Goal: Task Accomplishment & Management: Use online tool/utility

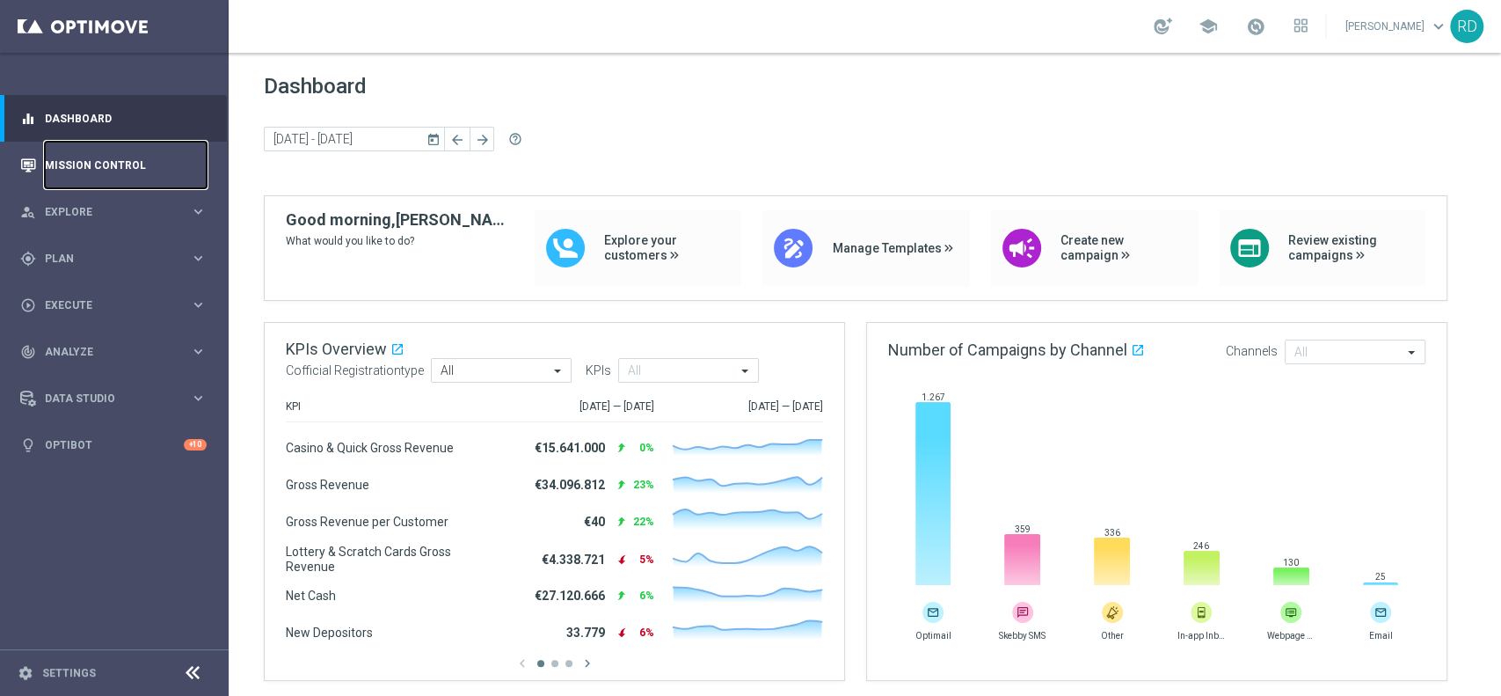
click at [134, 161] on link "Mission Control" at bounding box center [126, 165] width 162 height 47
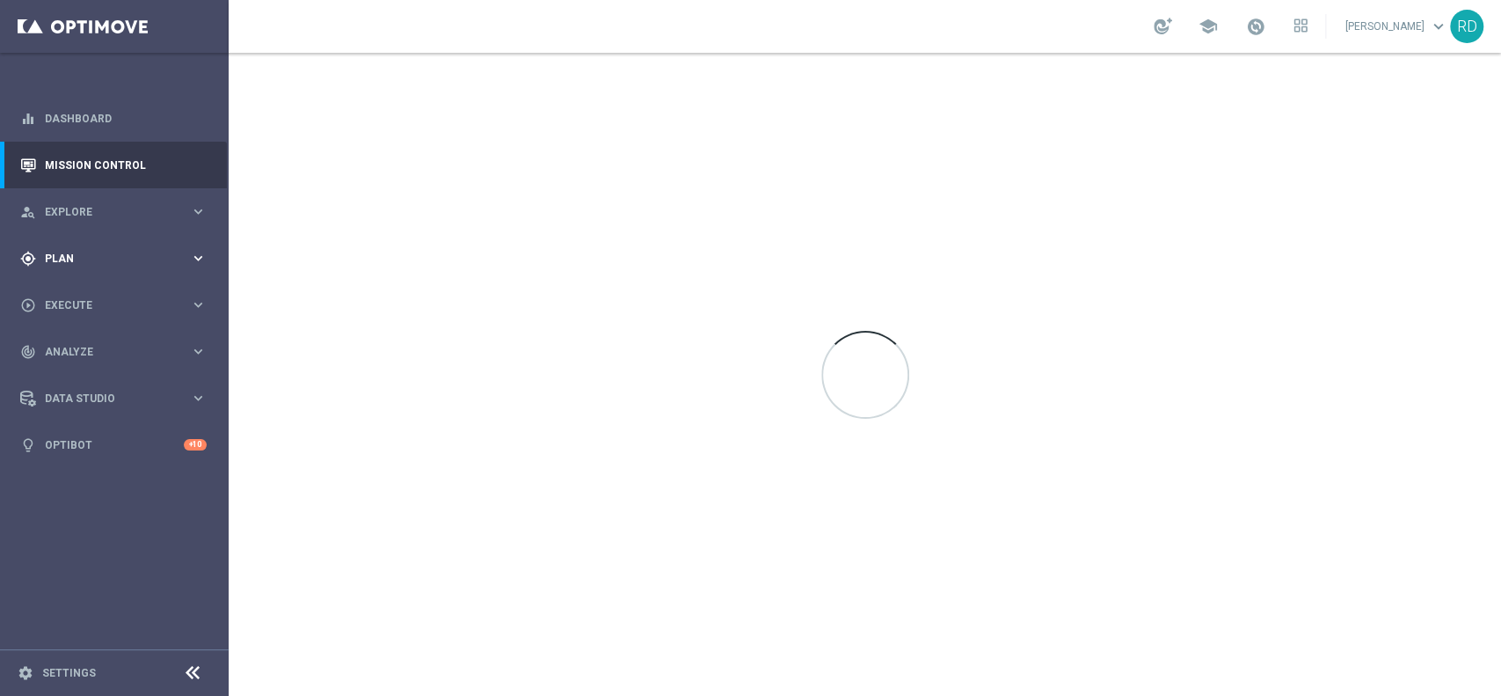
click at [31, 263] on icon "gps_fixed" at bounding box center [28, 259] width 16 height 16
click at [77, 299] on link "Target Groups" at bounding box center [114, 295] width 137 height 14
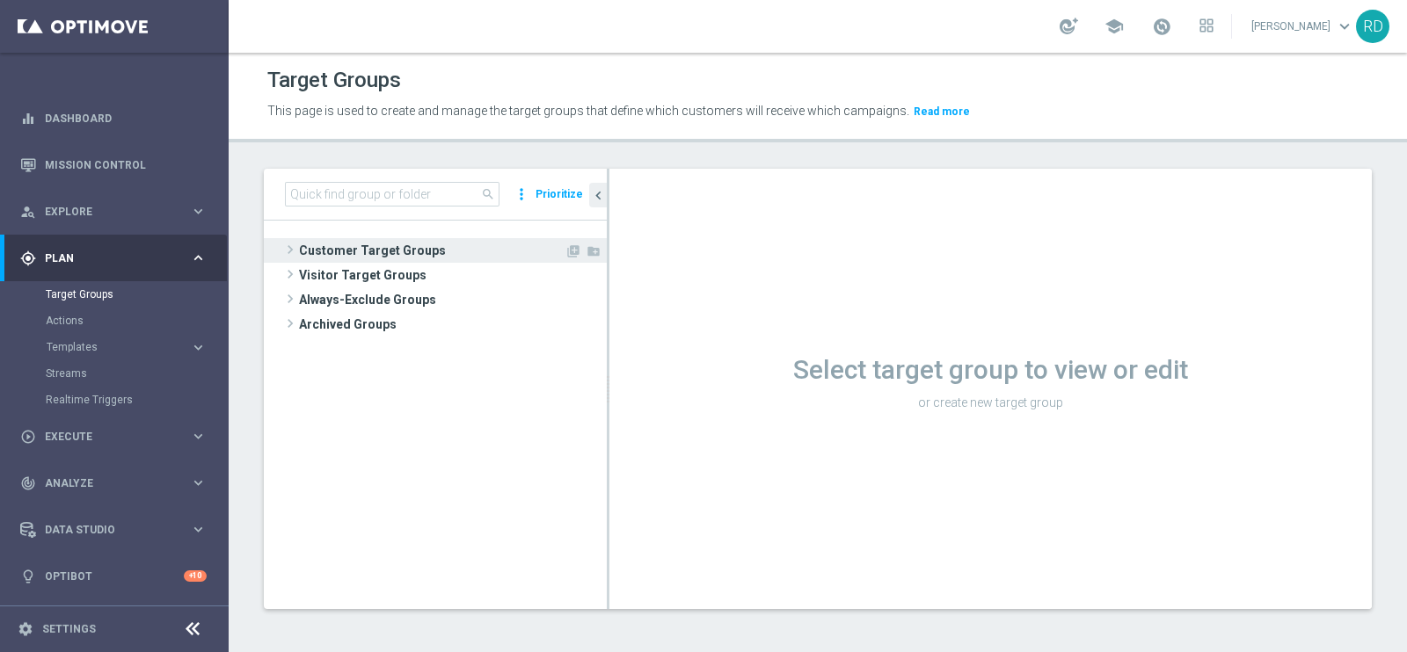
click at [292, 248] on span at bounding box center [290, 249] width 18 height 21
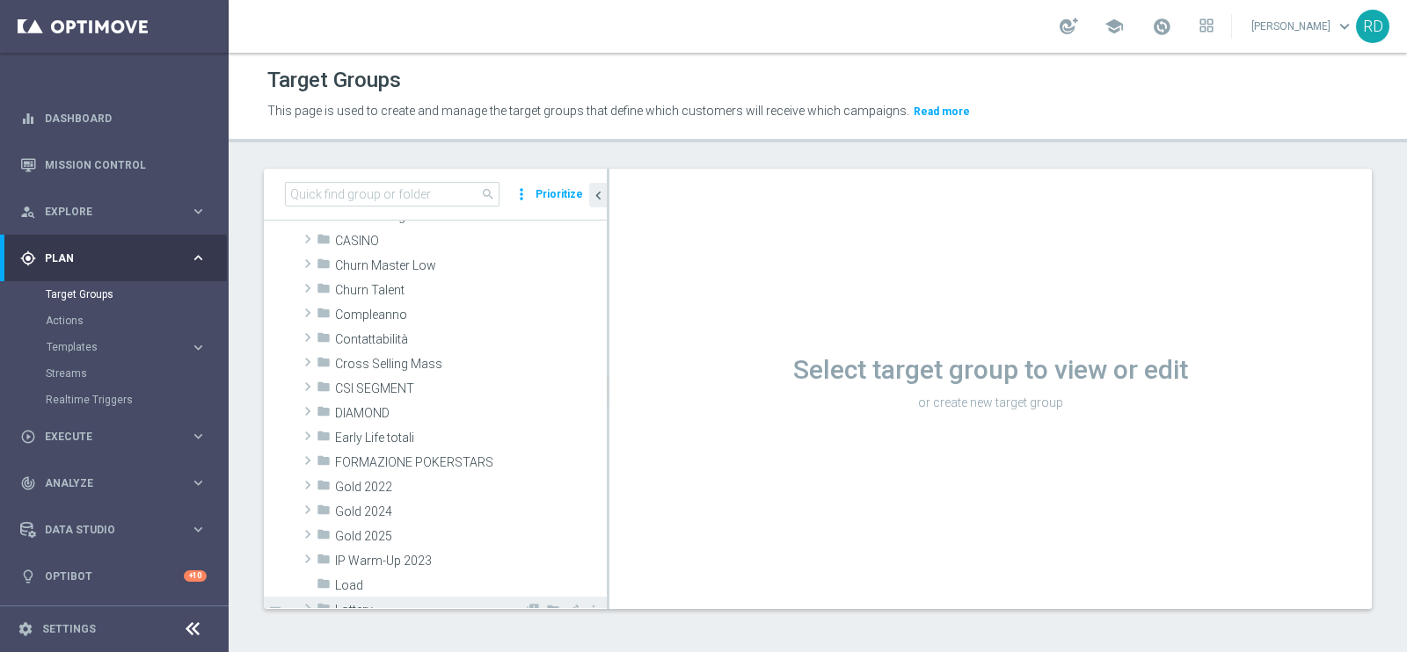
scroll to position [219, 0]
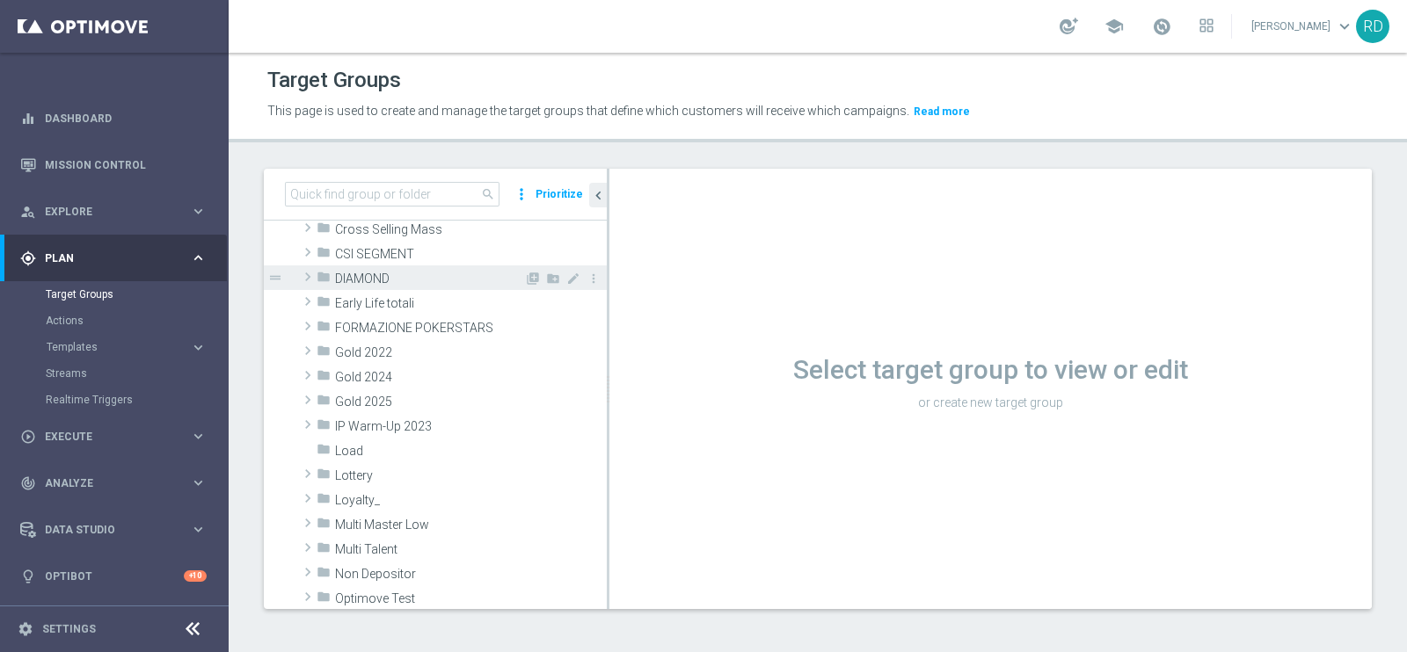
click at [300, 271] on span at bounding box center [308, 276] width 18 height 21
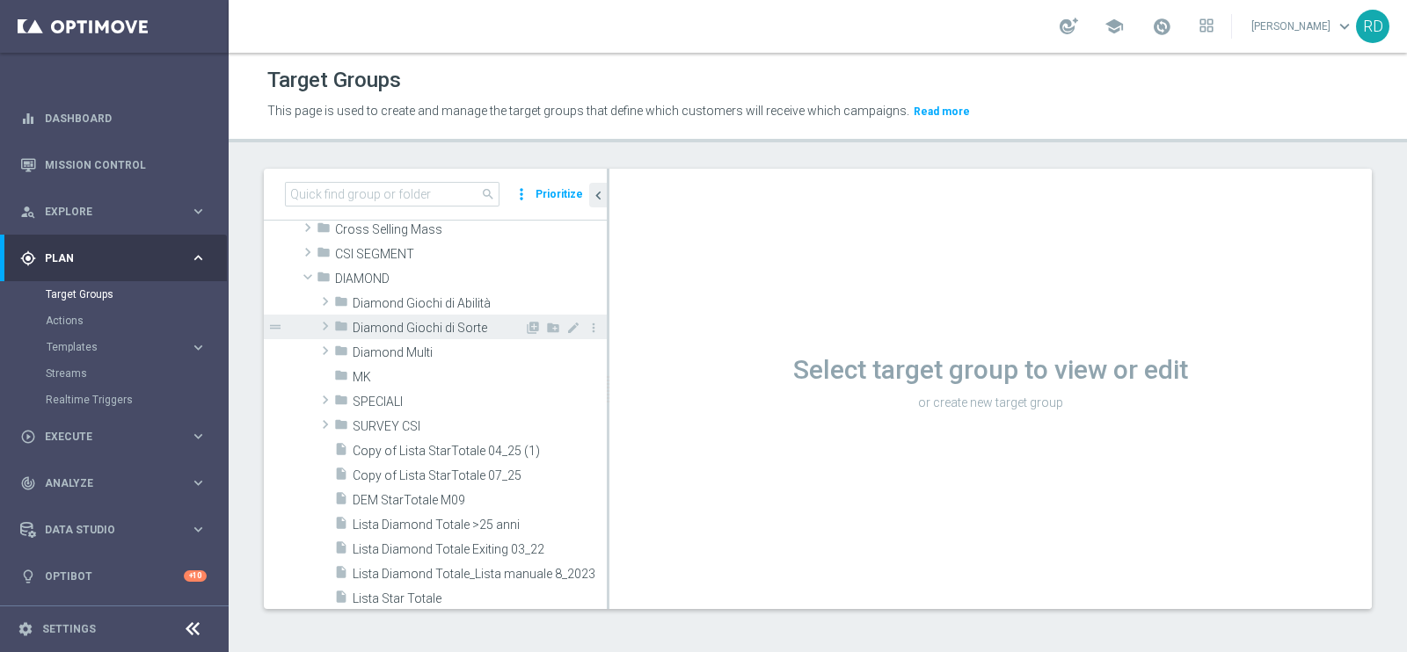
click at [329, 320] on span at bounding box center [326, 326] width 18 height 21
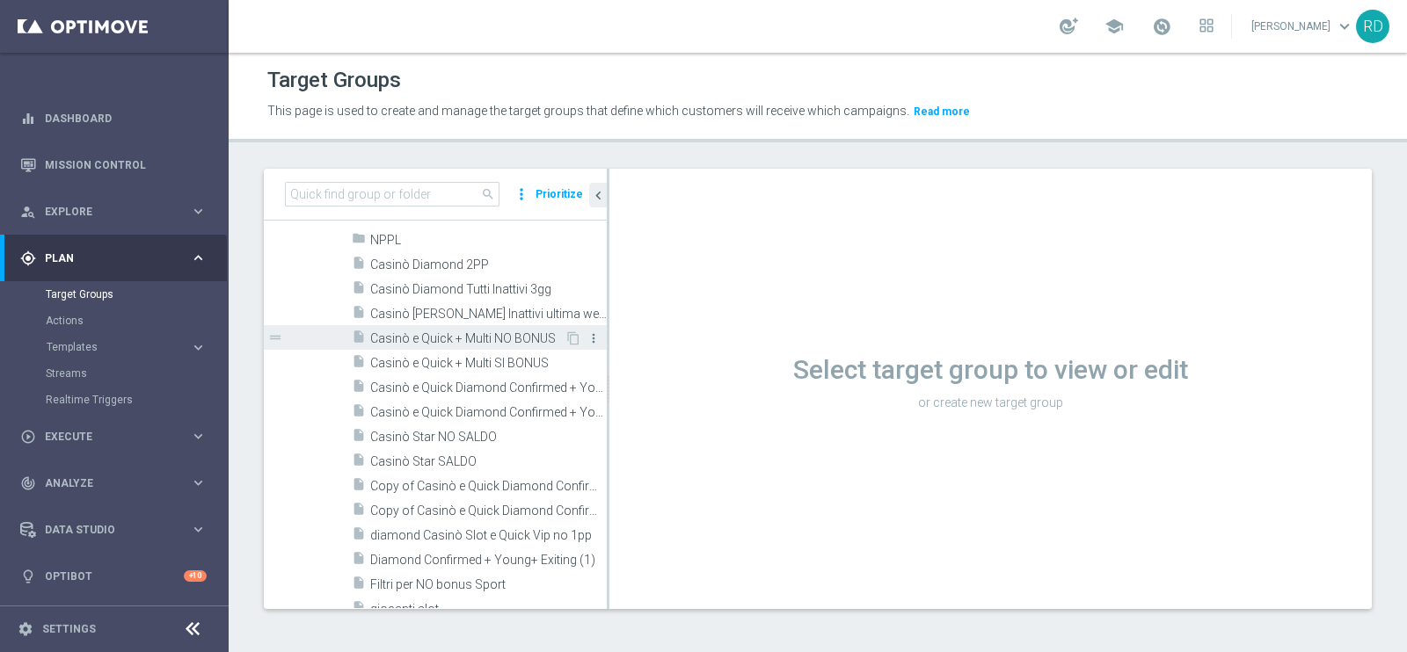
scroll to position [439, 0]
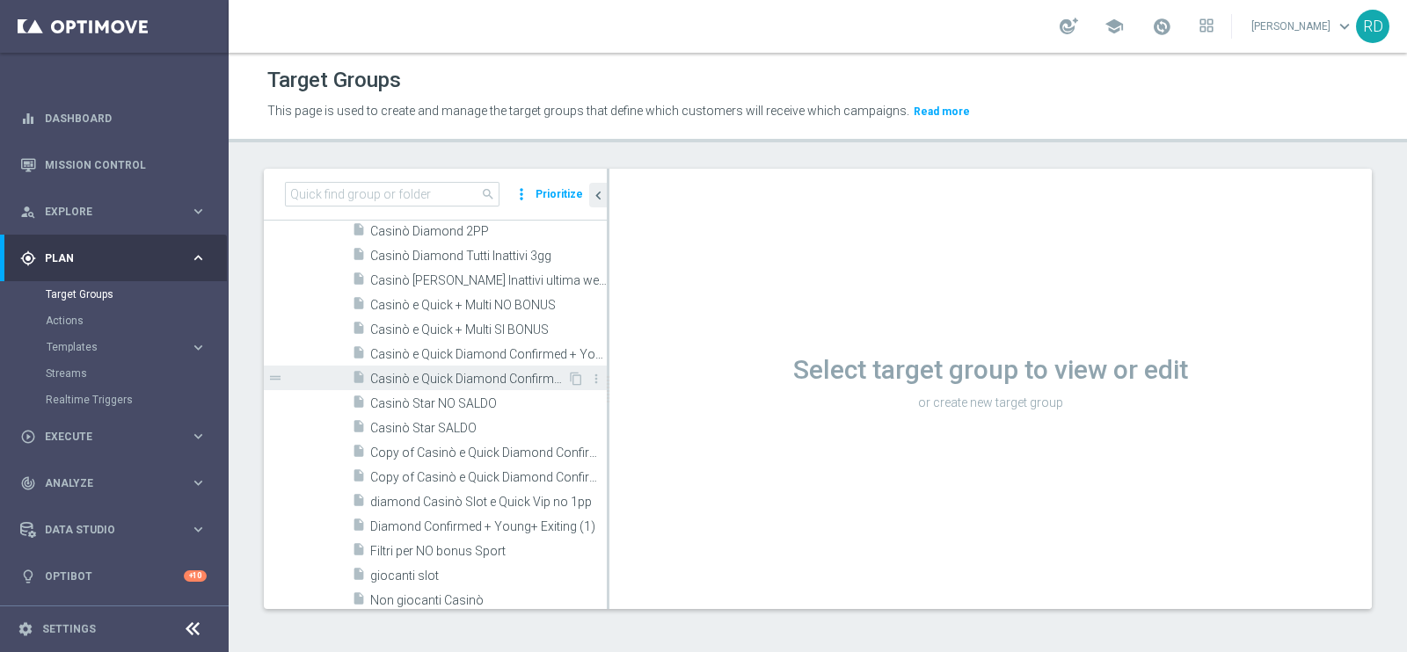
click at [506, 379] on span "Casinò e Quick Diamond Confirmed + Young+ Exiting > 25 anni" at bounding box center [468, 379] width 197 height 15
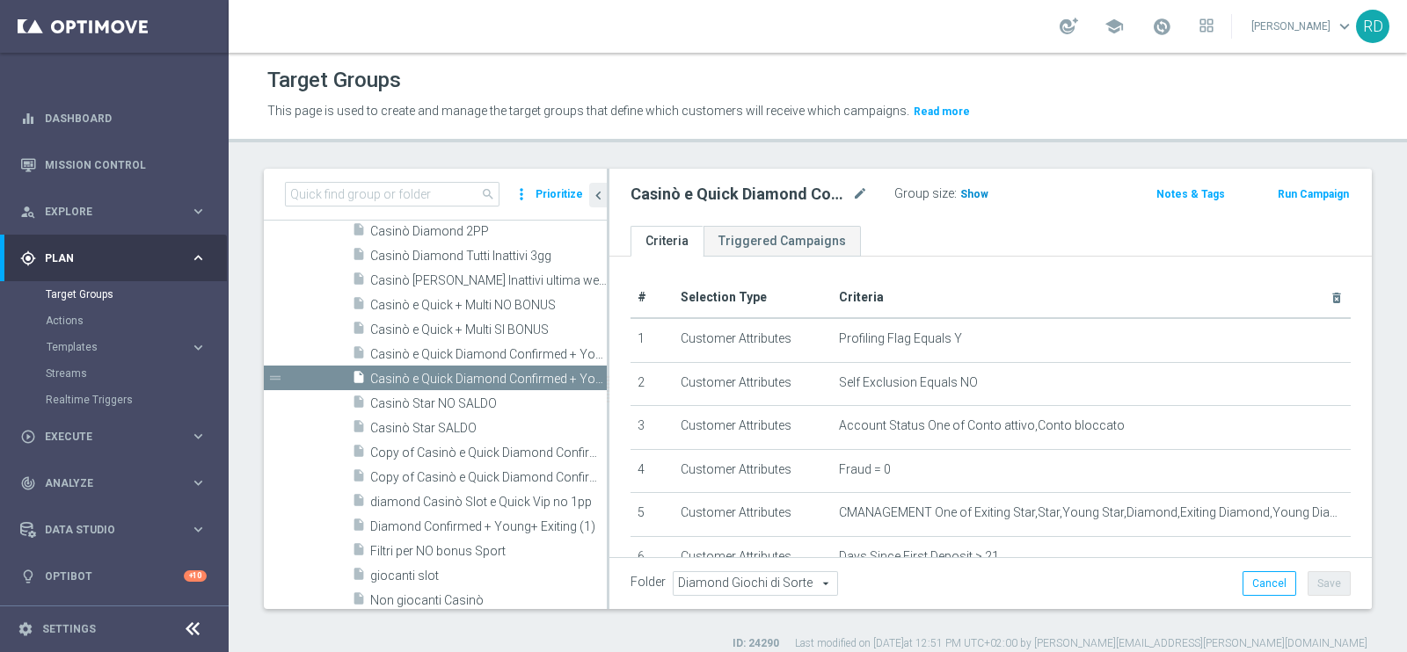
click at [980, 194] on span "Show" at bounding box center [974, 194] width 28 height 12
click at [978, 188] on span "2,202" at bounding box center [976, 196] width 31 height 17
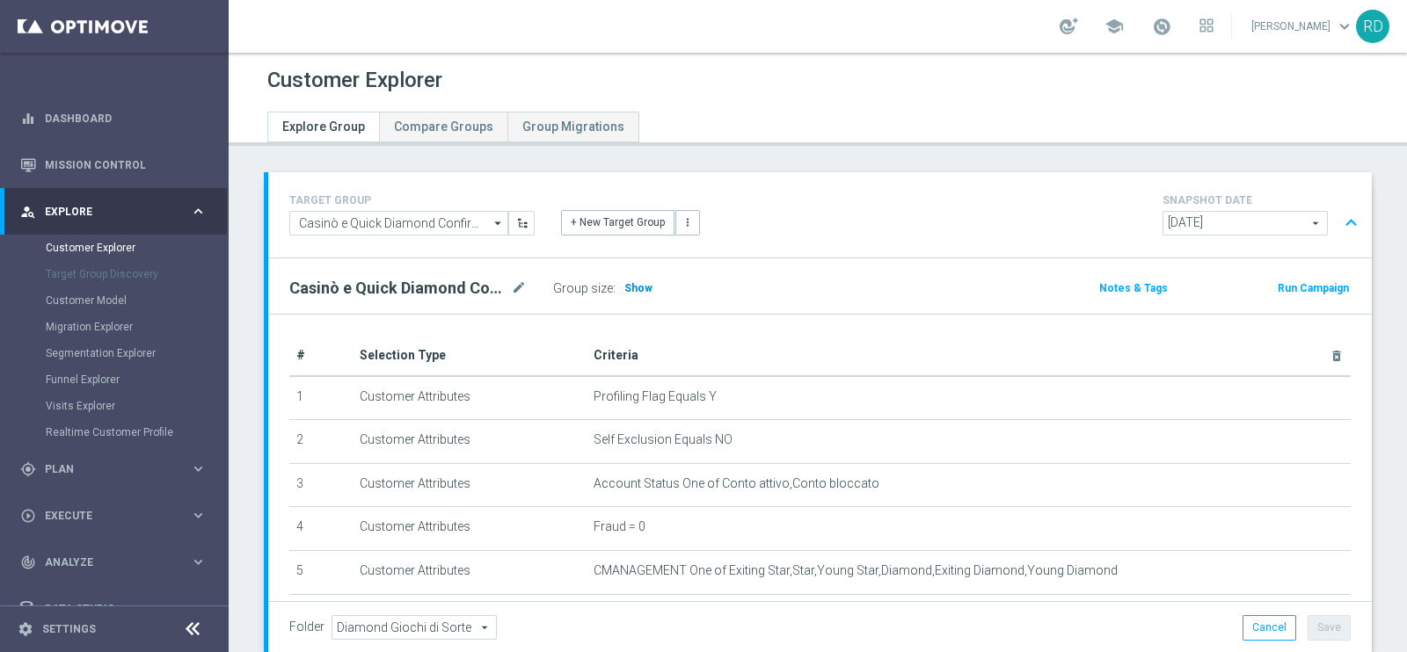
click at [626, 289] on span "Show" at bounding box center [638, 288] width 28 height 12
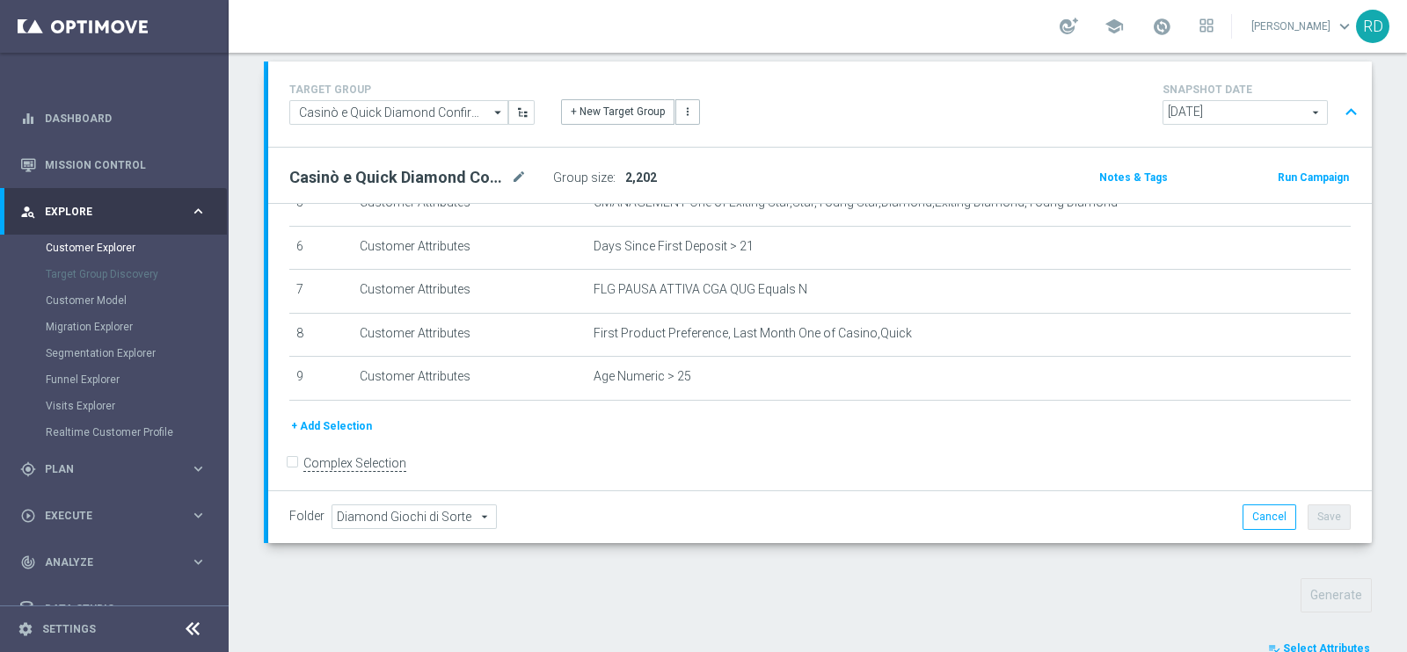
scroll to position [331, 0]
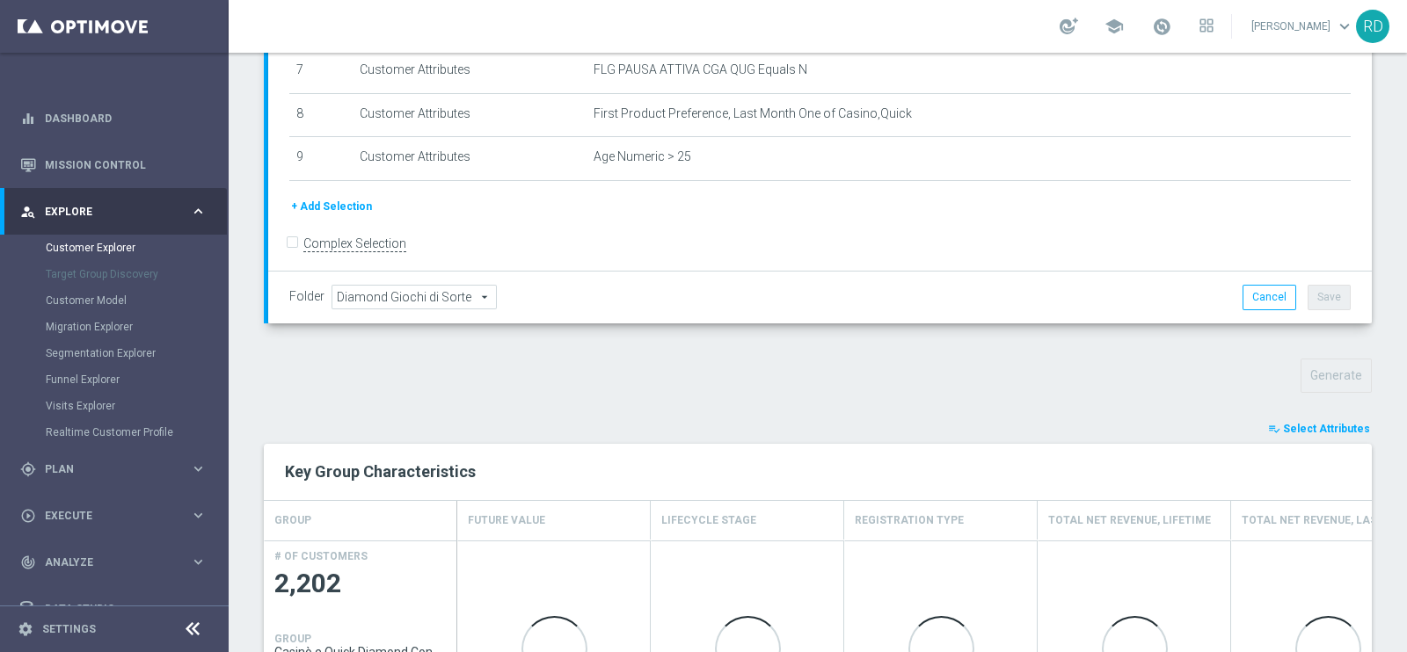
click at [1315, 426] on span "Select Attributes" at bounding box center [1326, 429] width 87 height 12
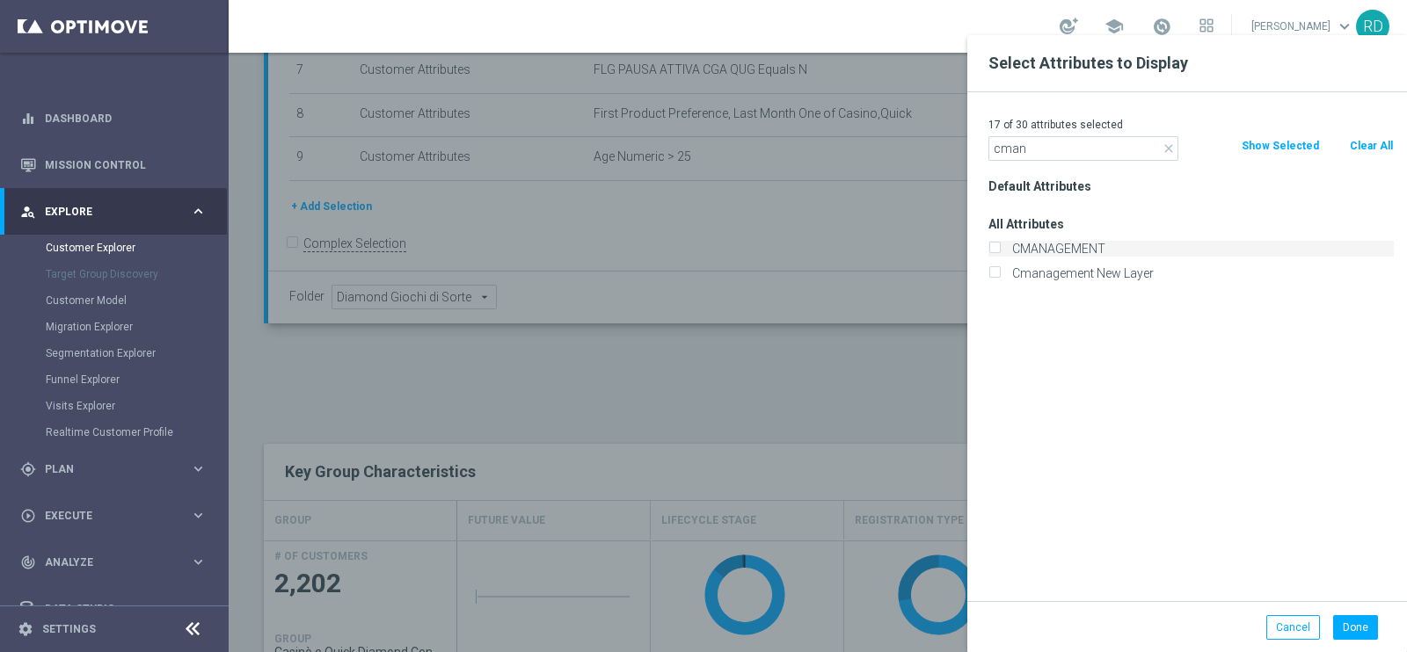
type input "cman"
click at [1071, 250] on label "CMANAGEMENT" at bounding box center [1200, 249] width 388 height 16
click at [1000, 250] on input "CMANAGEMENT" at bounding box center [993, 250] width 11 height 11
checkbox input "true"
click at [1372, 634] on button "Done" at bounding box center [1355, 627] width 45 height 25
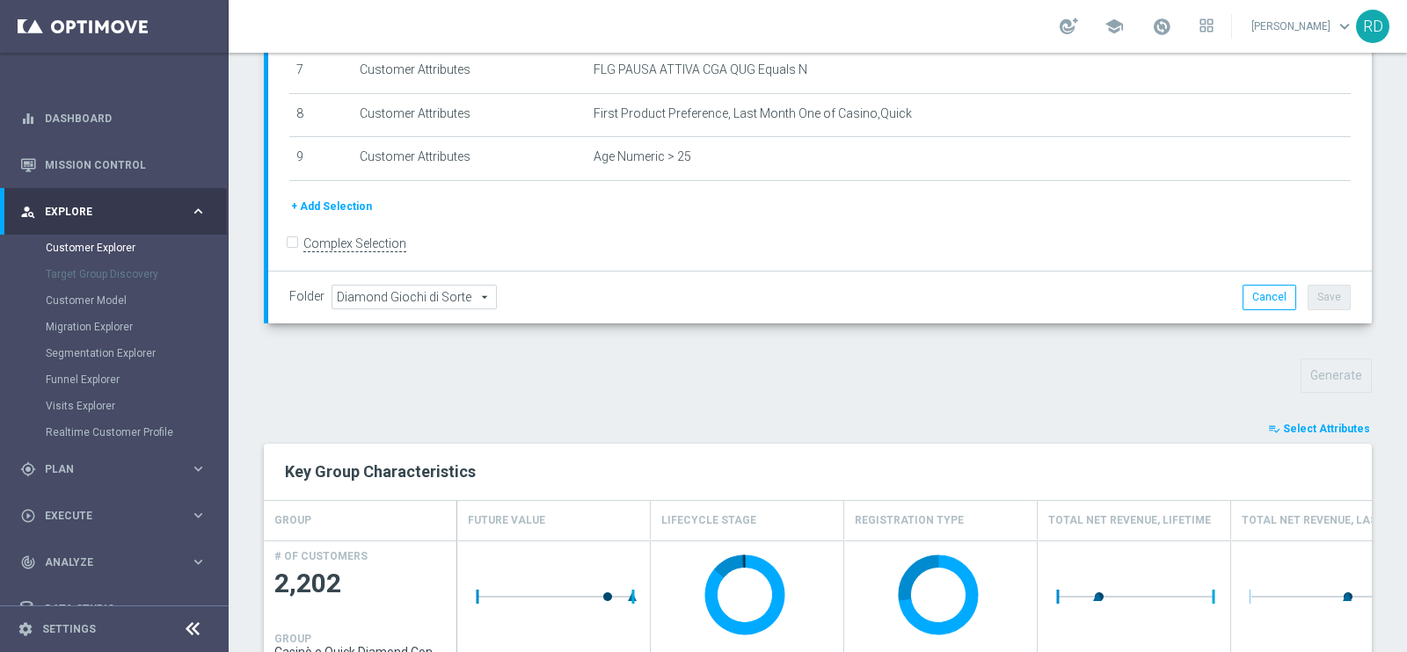
click at [1300, 428] on span "Select Attributes" at bounding box center [1326, 429] width 87 height 12
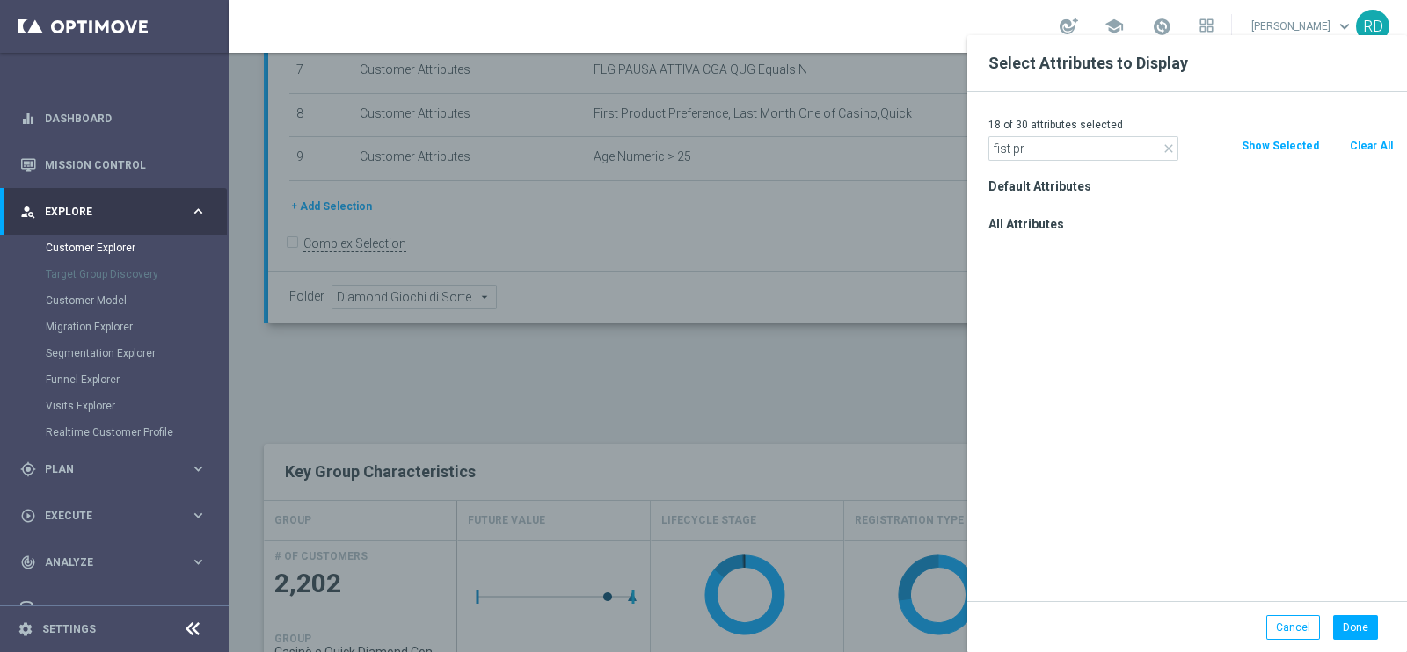
click at [1000, 151] on input "fist pr" at bounding box center [1083, 148] width 190 height 25
type input "first pr"
click at [1099, 246] on label "First Product Preference, Last Month" at bounding box center [1200, 249] width 388 height 16
click at [1000, 246] on input "First Product Preference, Last Month" at bounding box center [993, 250] width 11 height 11
checkbox input "true"
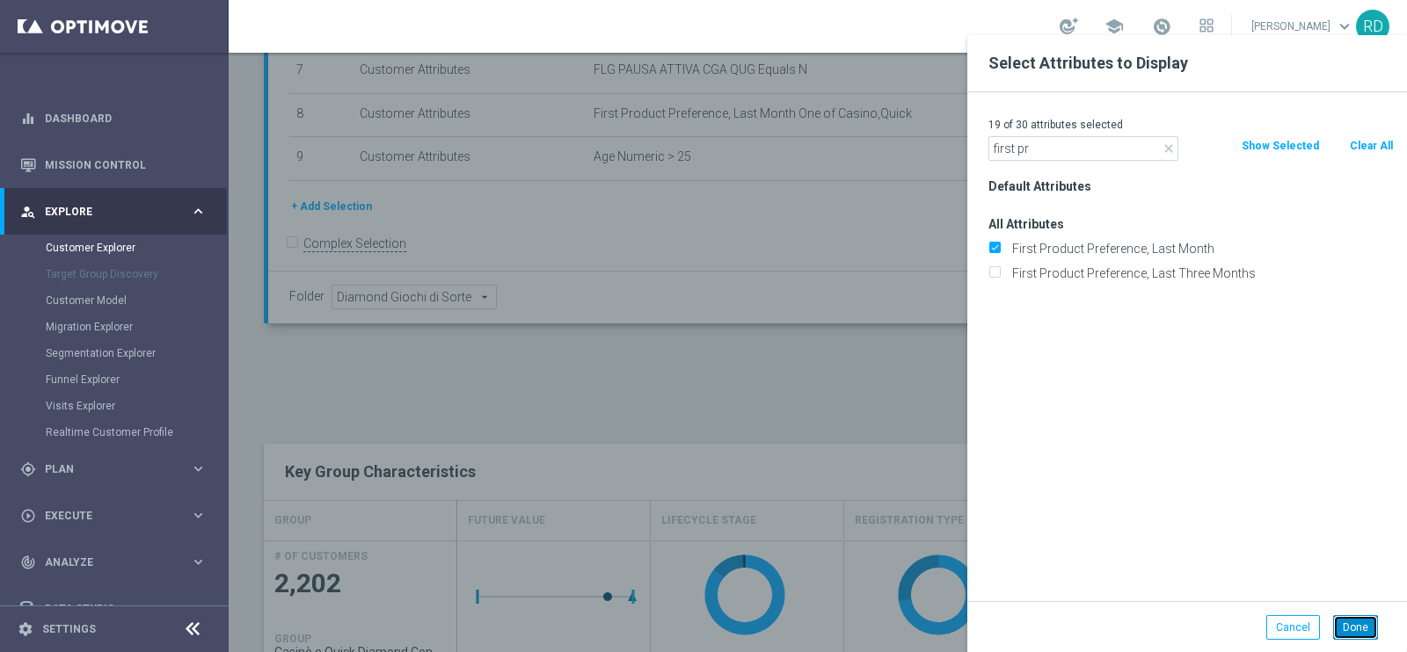
click at [1361, 624] on button "Done" at bounding box center [1355, 627] width 45 height 25
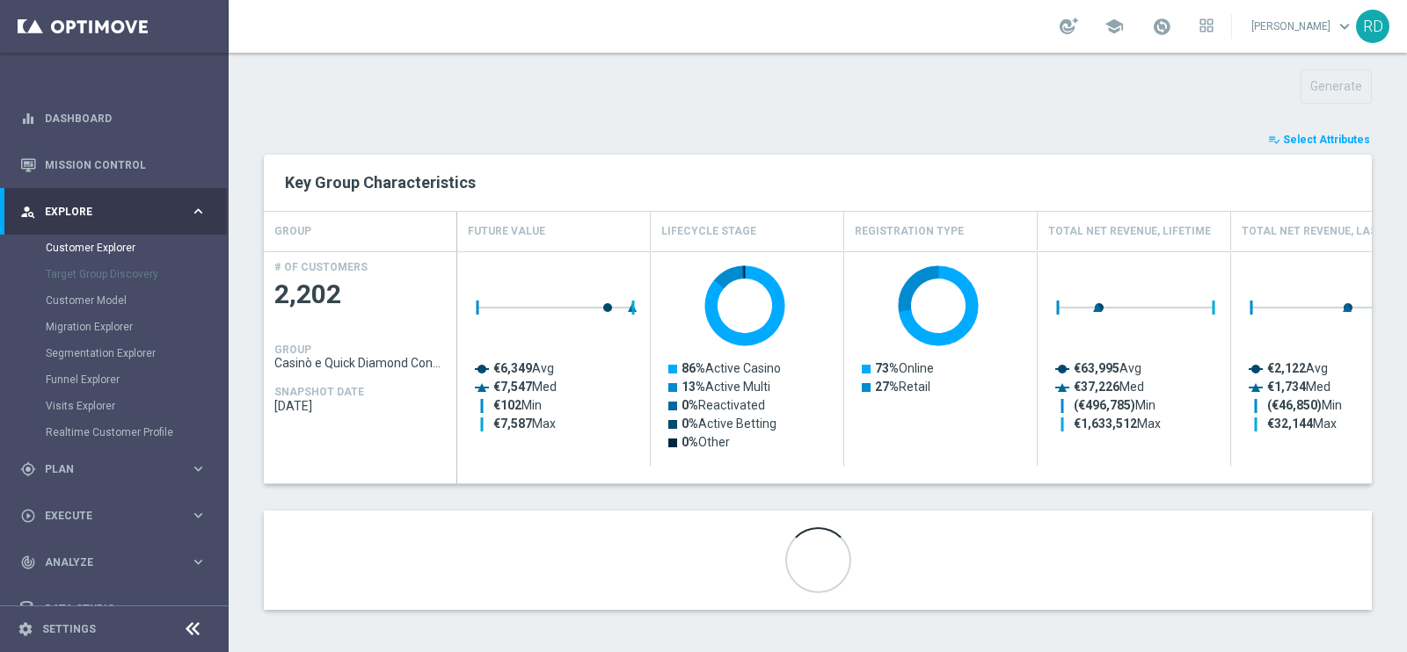
scroll to position [510, 0]
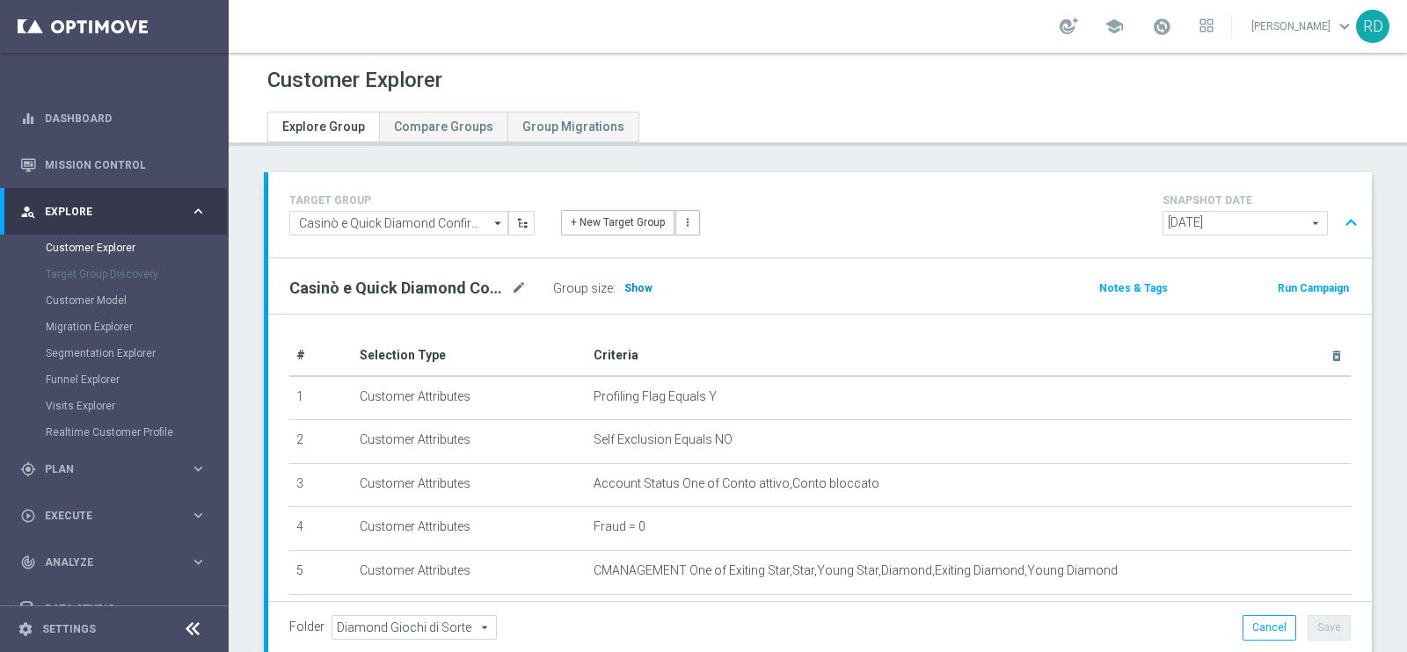
click at [642, 293] on h3 "Show" at bounding box center [639, 288] width 32 height 19
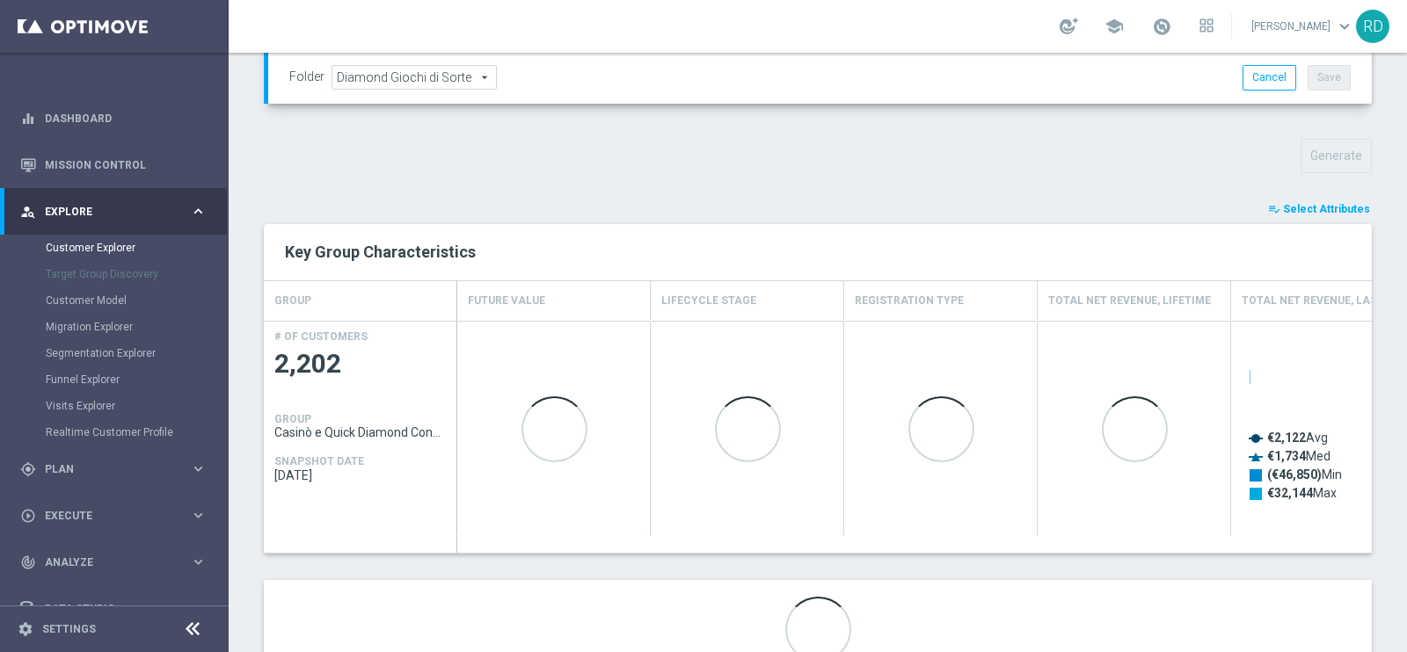
scroll to position [620, 0]
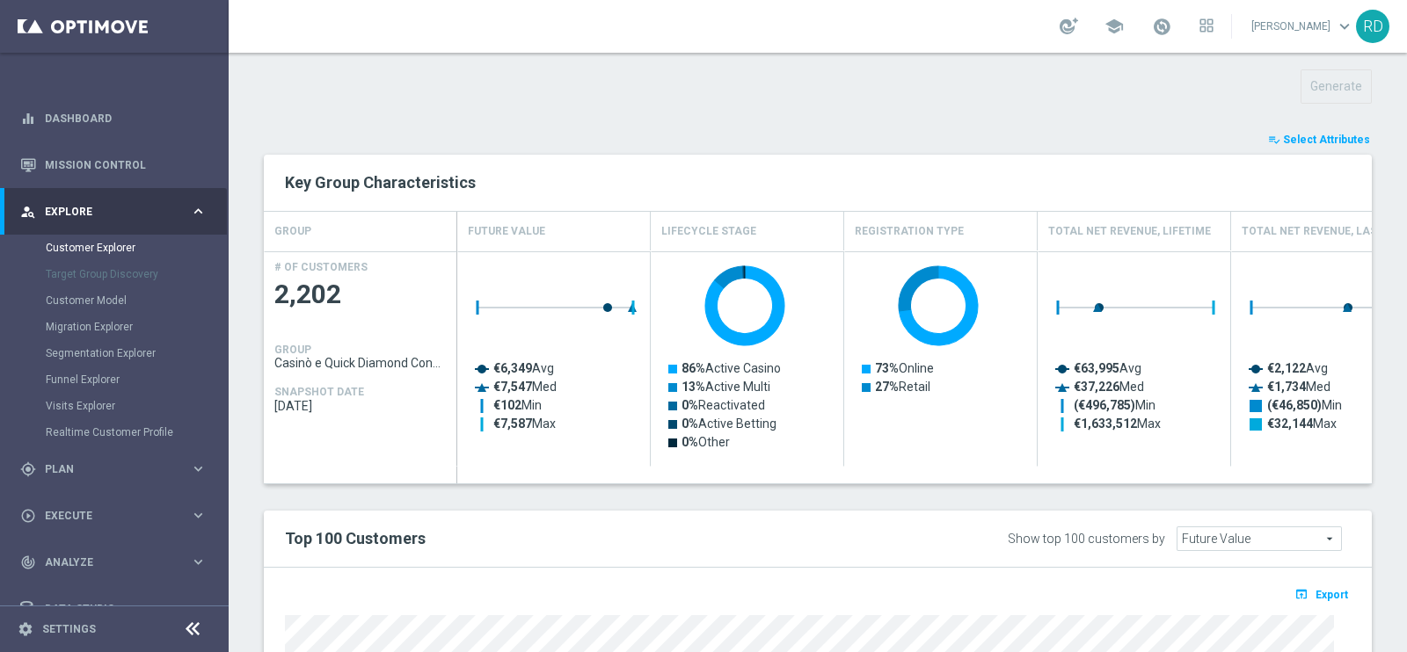
click at [1313, 134] on span "Select Attributes" at bounding box center [1326, 140] width 87 height 12
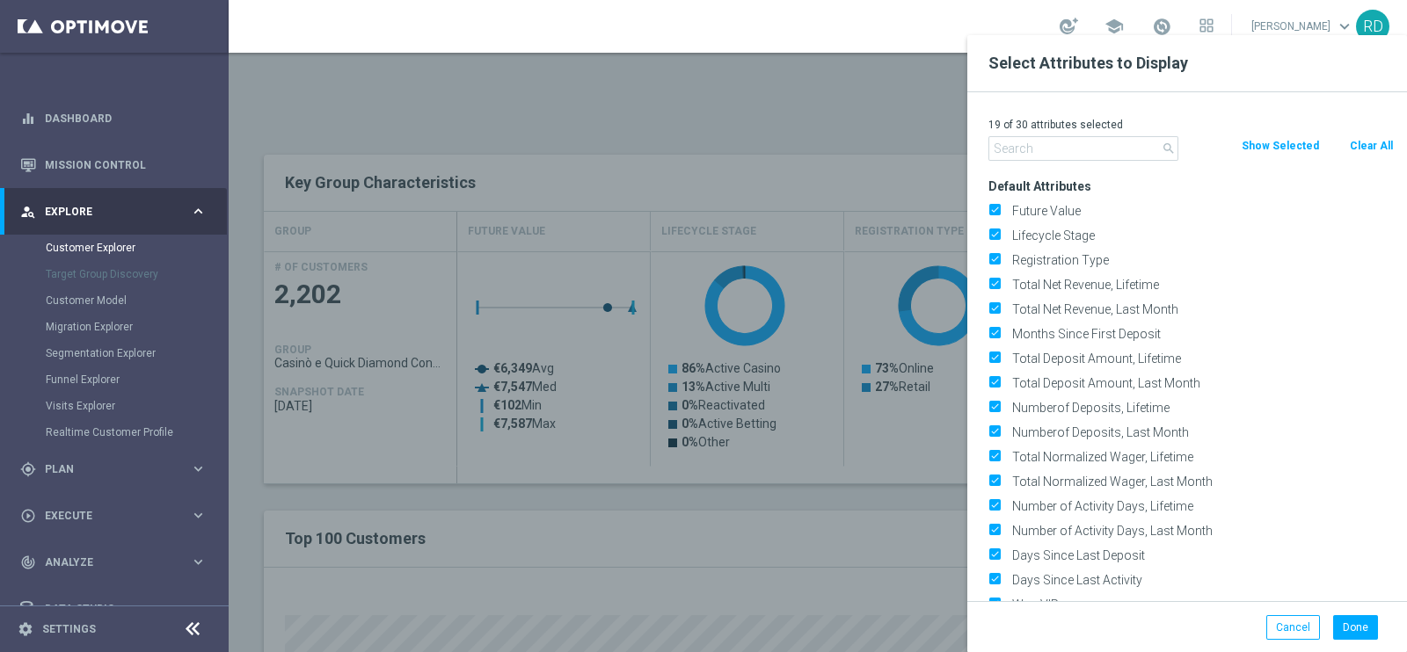
click at [1387, 142] on button "Clear All" at bounding box center [1371, 145] width 47 height 19
checkbox input "false"
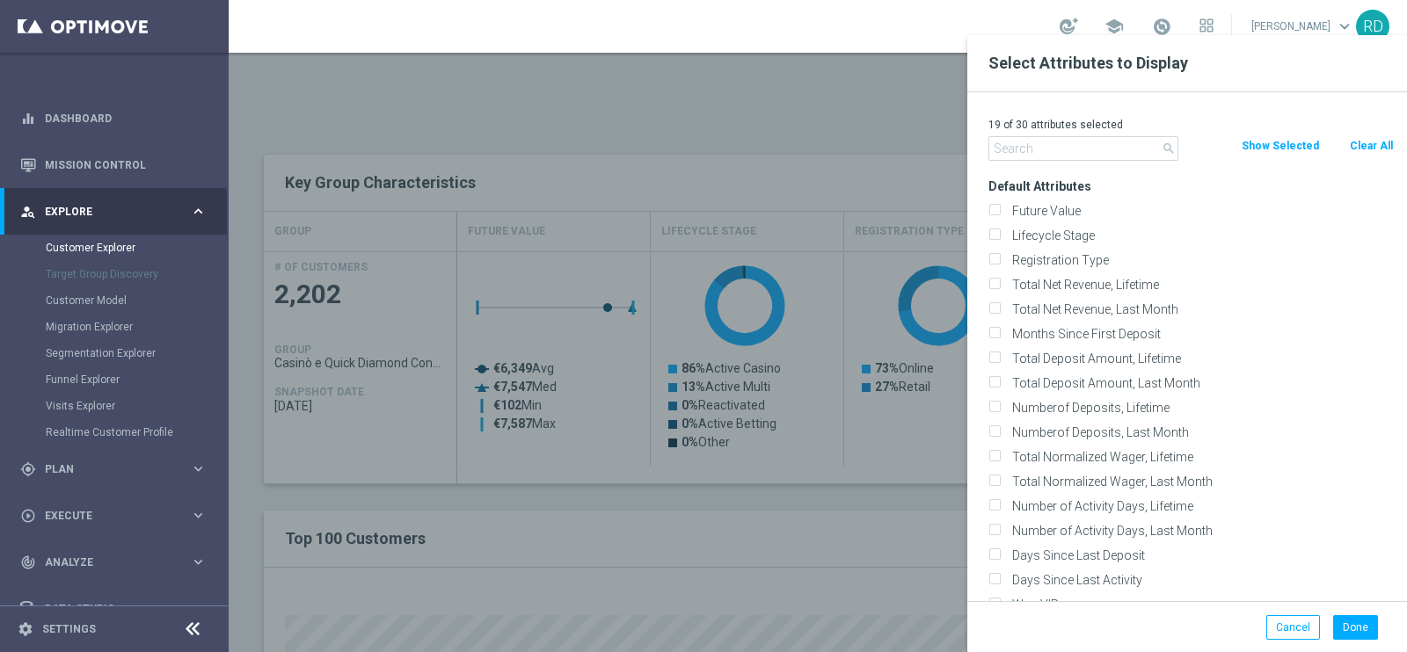
checkbox input "false"
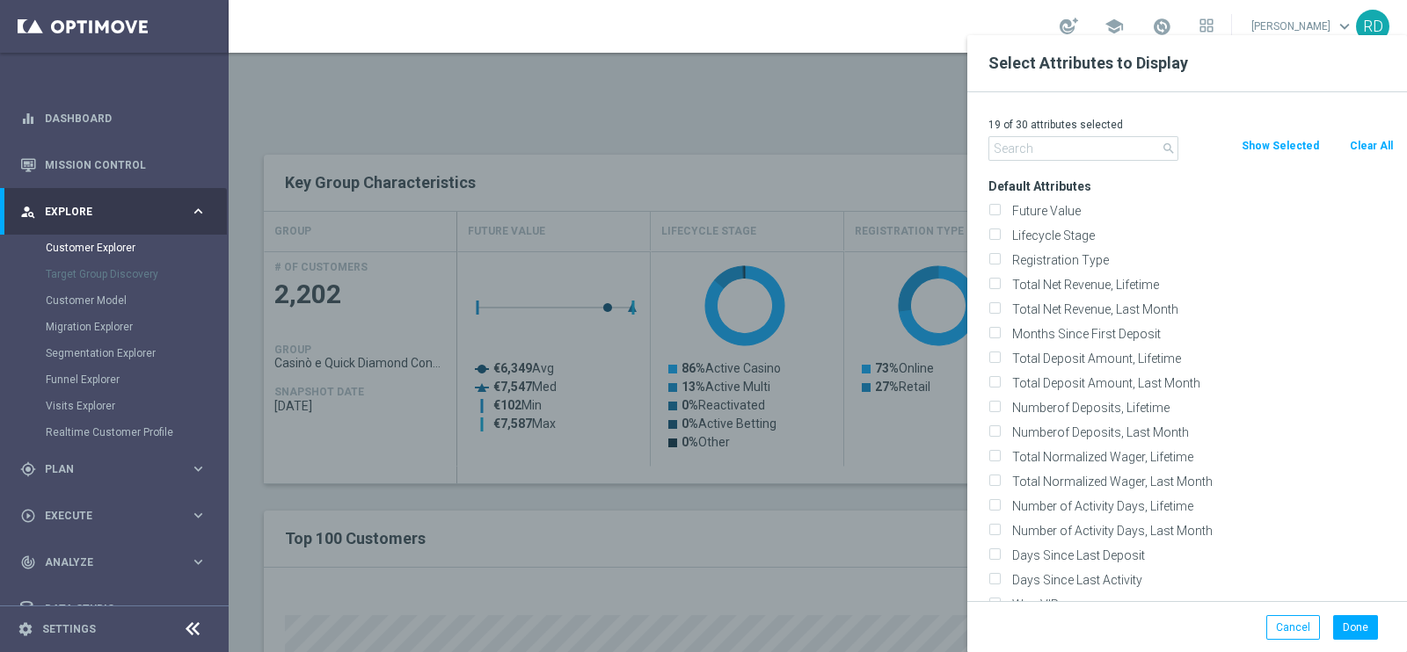
checkbox input "false"
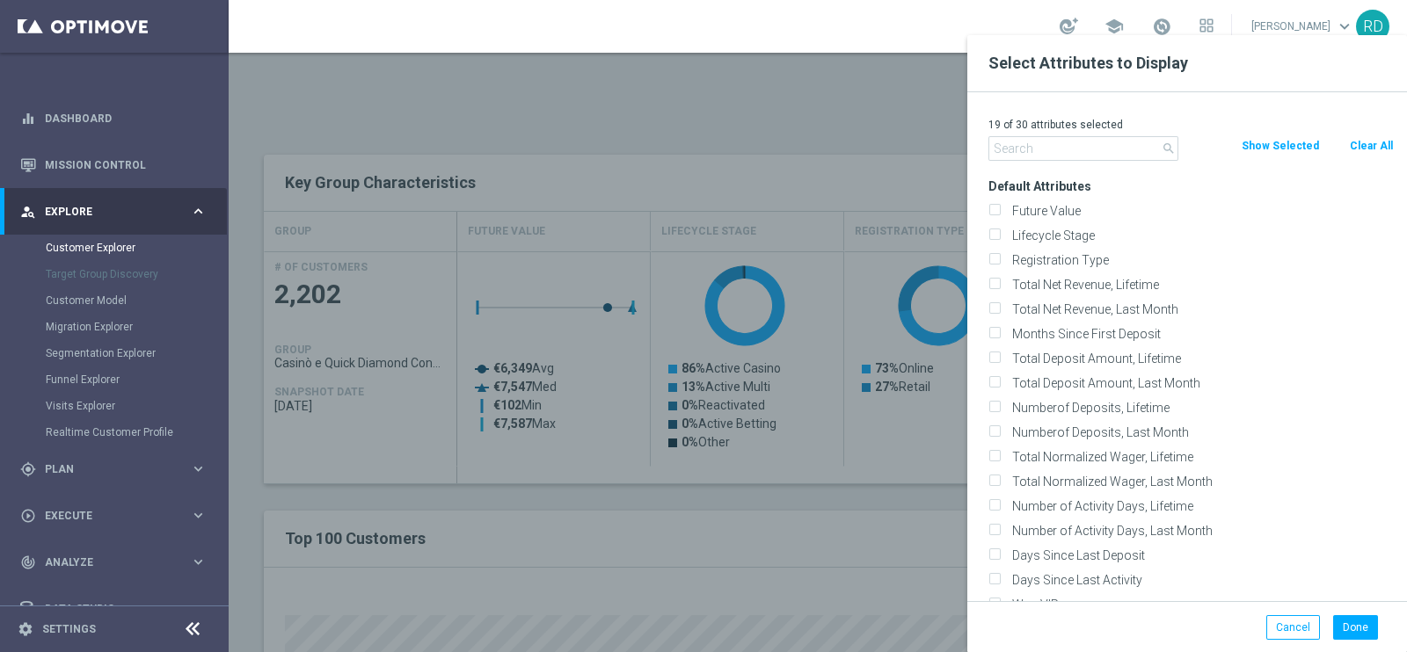
checkbox input "false"
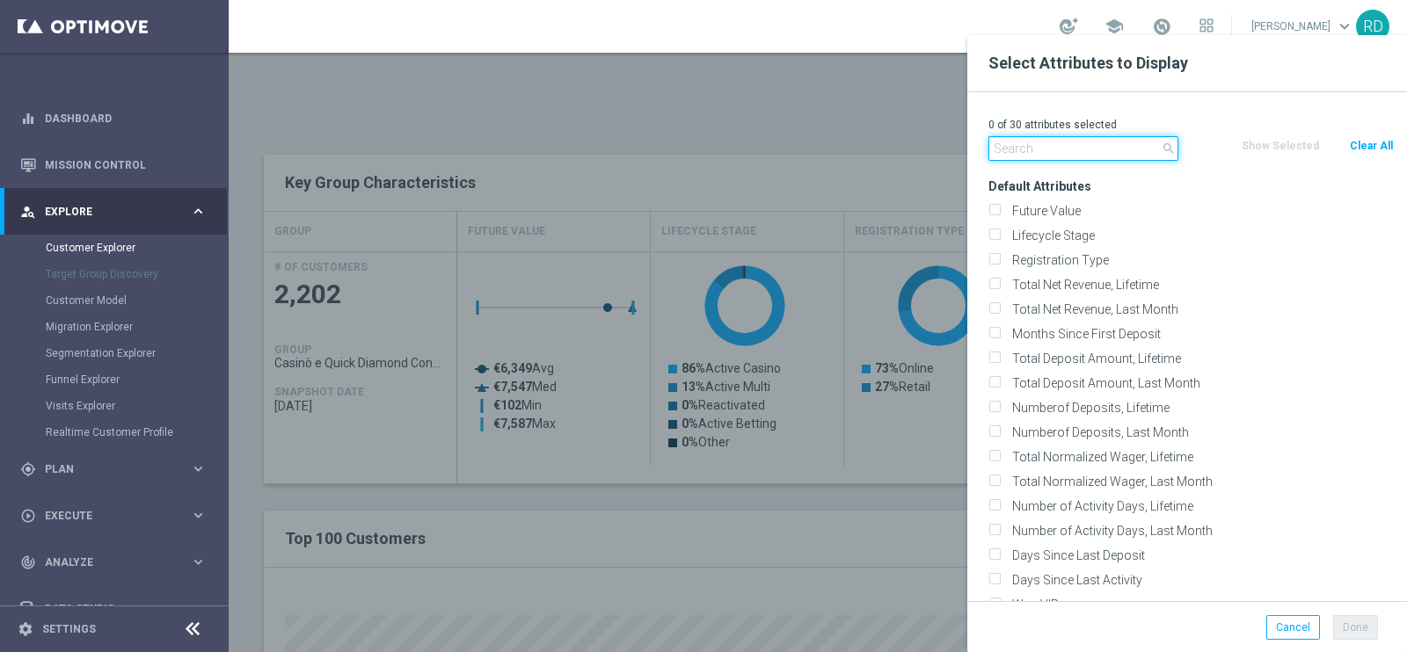
click at [1056, 157] on input "text" at bounding box center [1083, 148] width 190 height 25
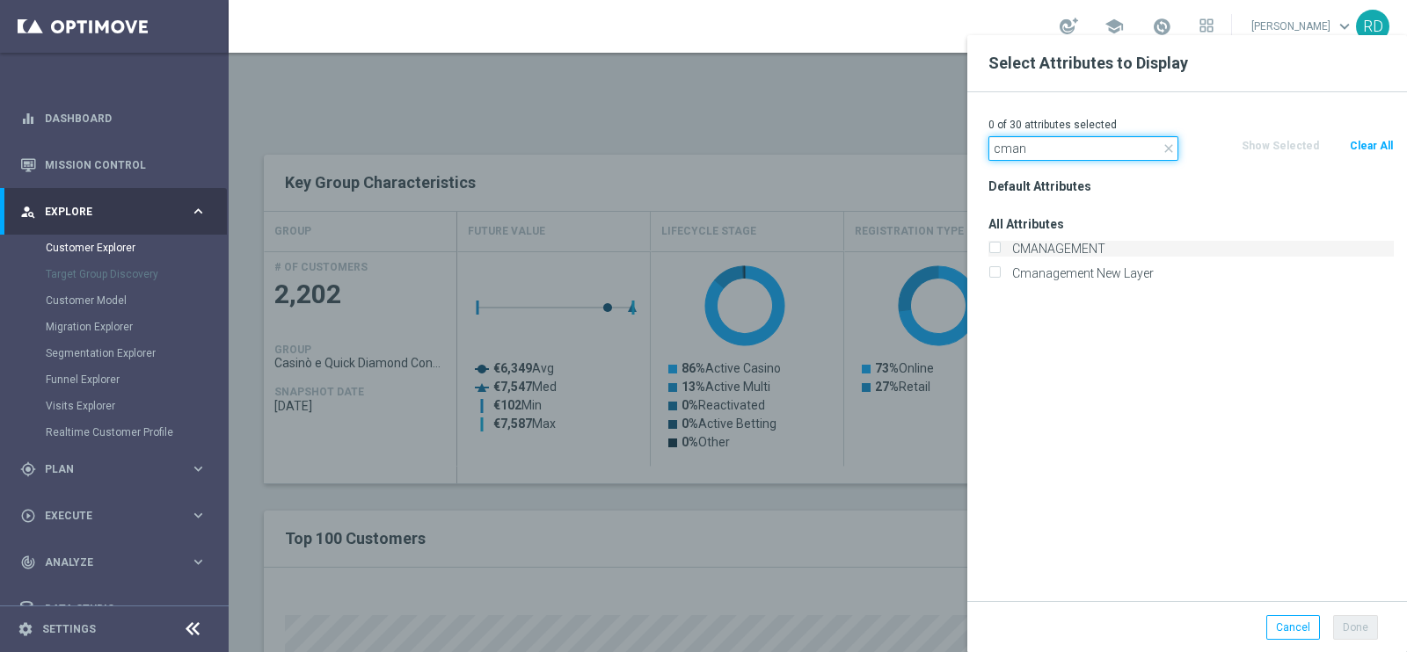
type input "cman"
click at [1078, 244] on label "CMANAGEMENT" at bounding box center [1200, 249] width 388 height 16
click at [1000, 245] on input "CMANAGEMENT" at bounding box center [993, 250] width 11 height 11
checkbox input "true"
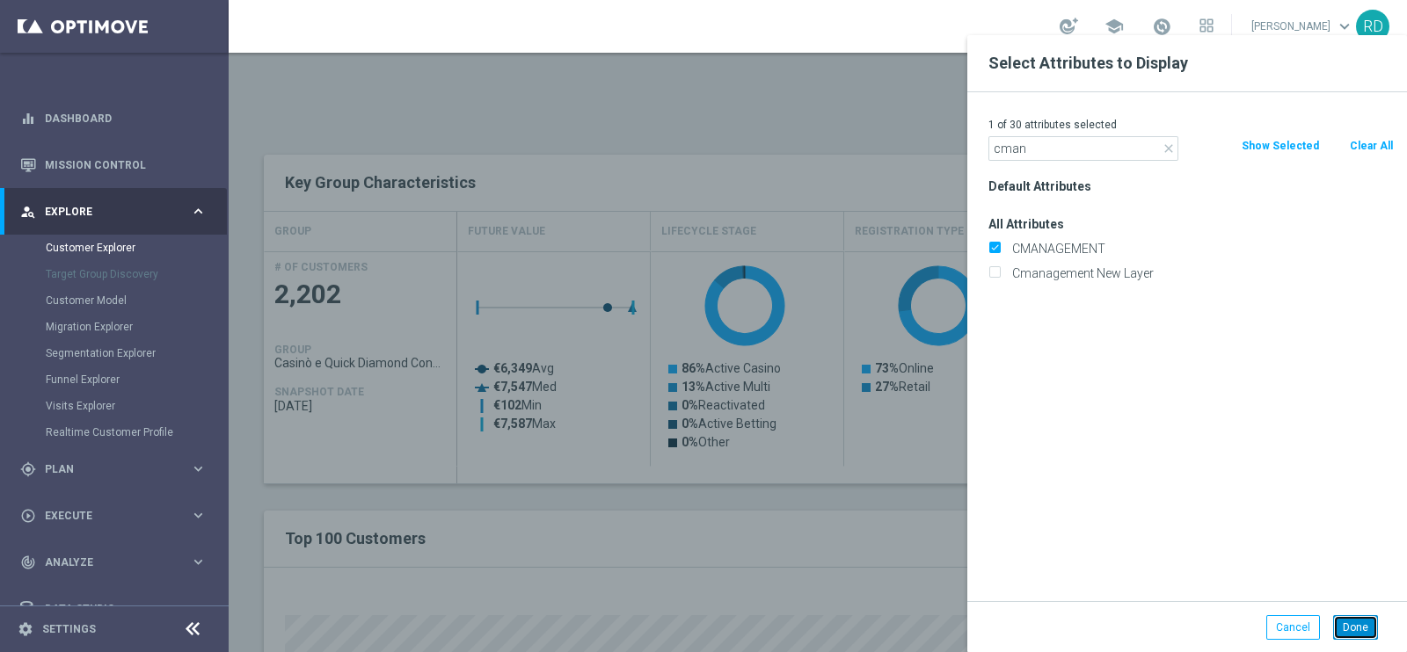
click at [1351, 613] on div "Done Cancel" at bounding box center [1187, 627] width 440 height 52
click at [1370, 634] on button "Done" at bounding box center [1355, 627] width 45 height 25
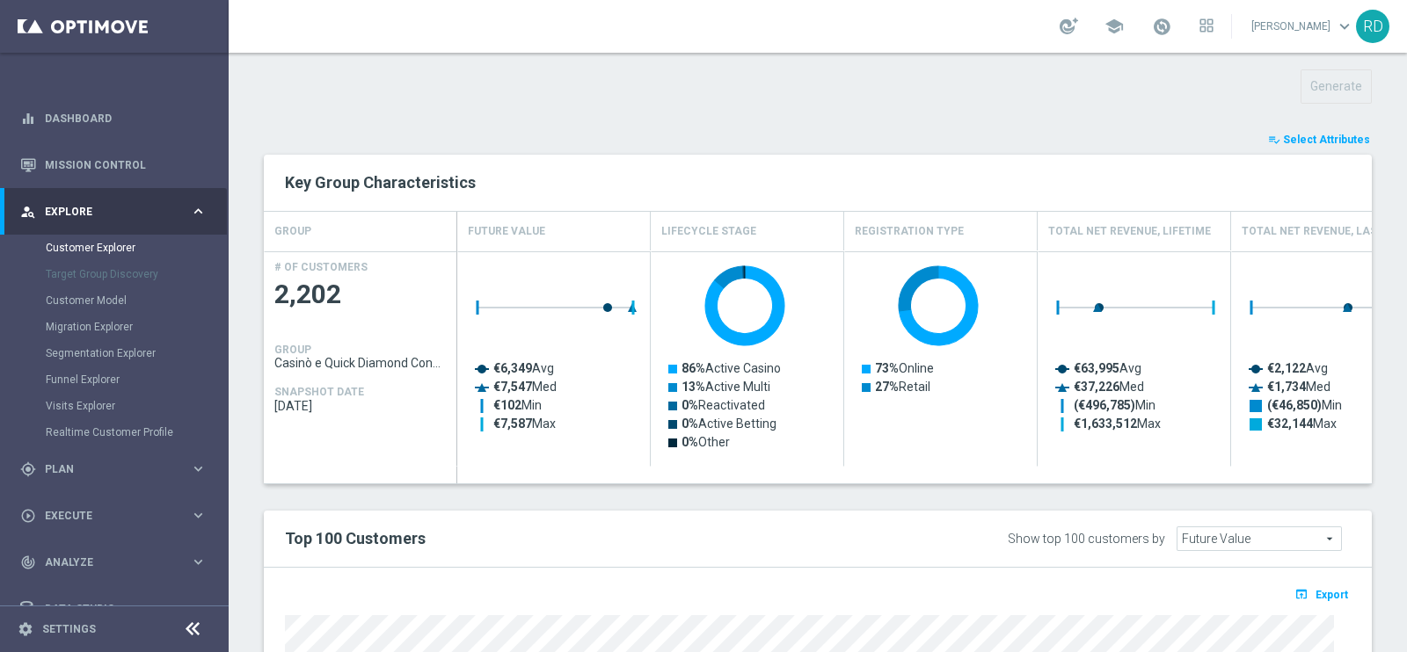
type input "Search"
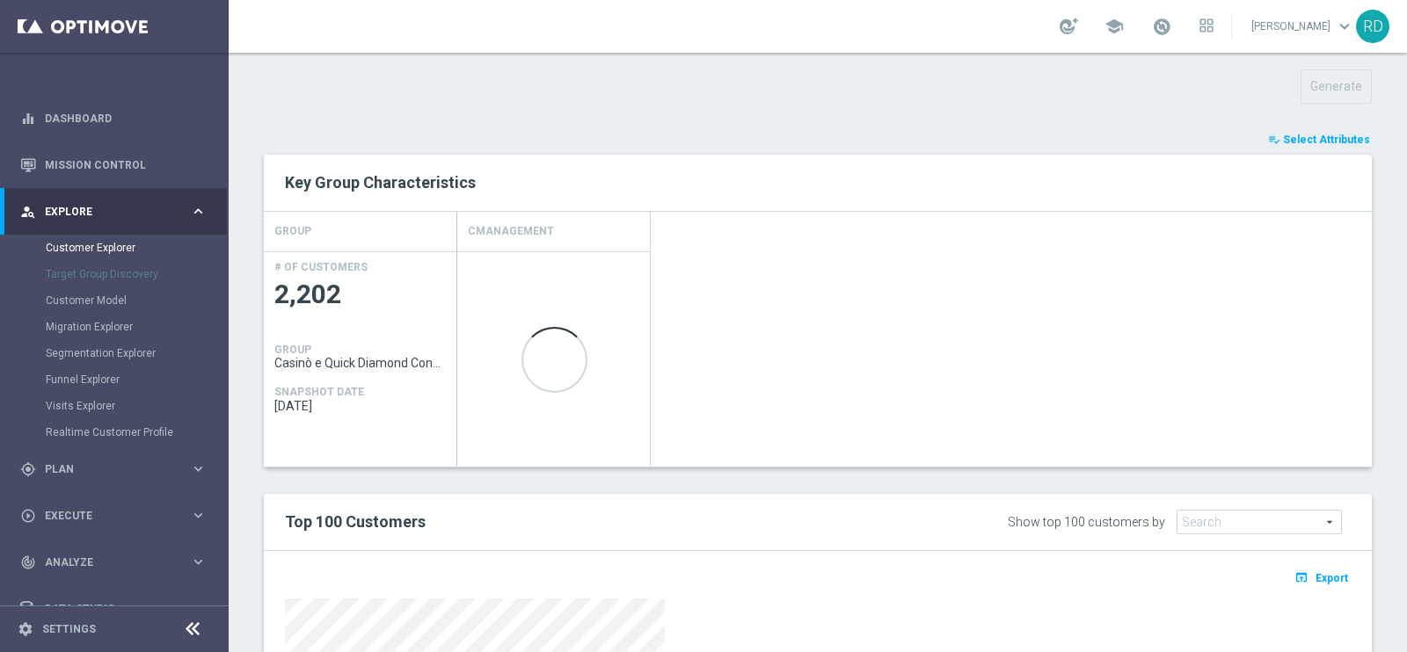
click at [1271, 130] on button "playlist_add_check Select Attributes" at bounding box center [1319, 139] width 106 height 19
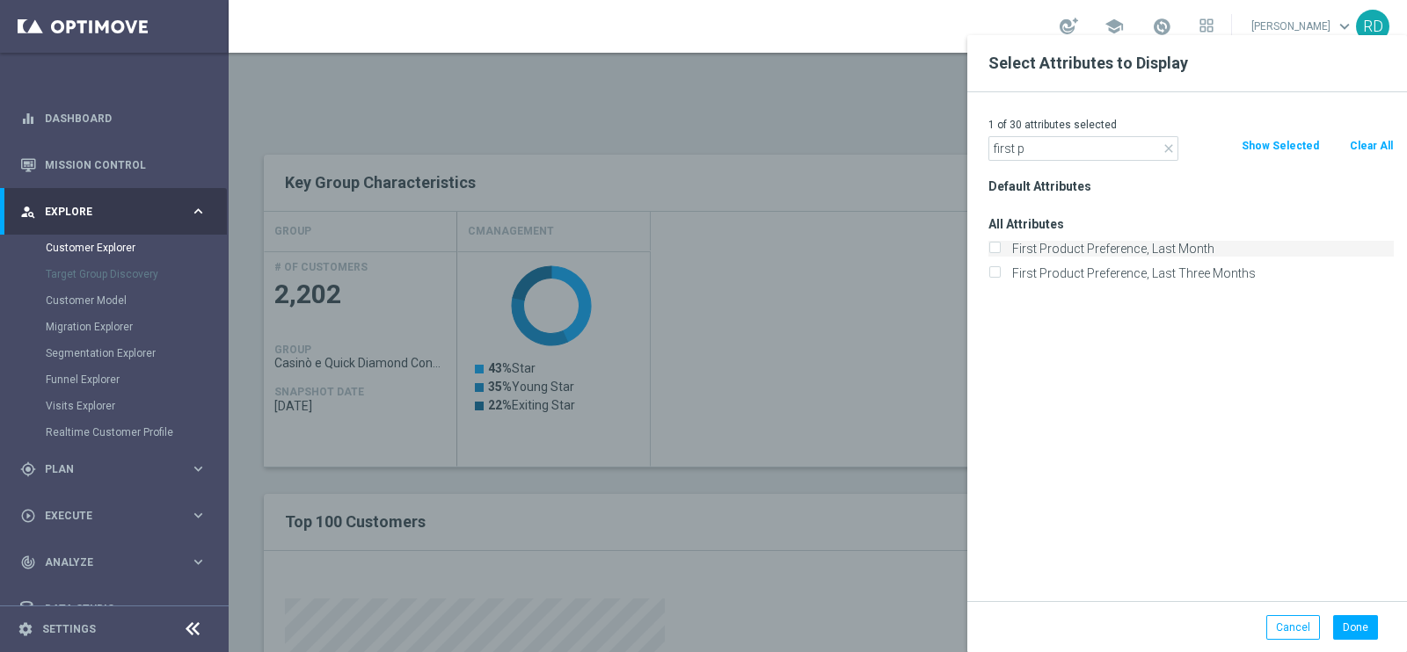
type input "first p"
click at [1101, 246] on label "First Product Preference, Last Month" at bounding box center [1200, 249] width 388 height 16
click at [1000, 246] on input "First Product Preference, Last Month" at bounding box center [993, 250] width 11 height 11
checkbox input "true"
click at [1361, 623] on button "Done" at bounding box center [1355, 627] width 45 height 25
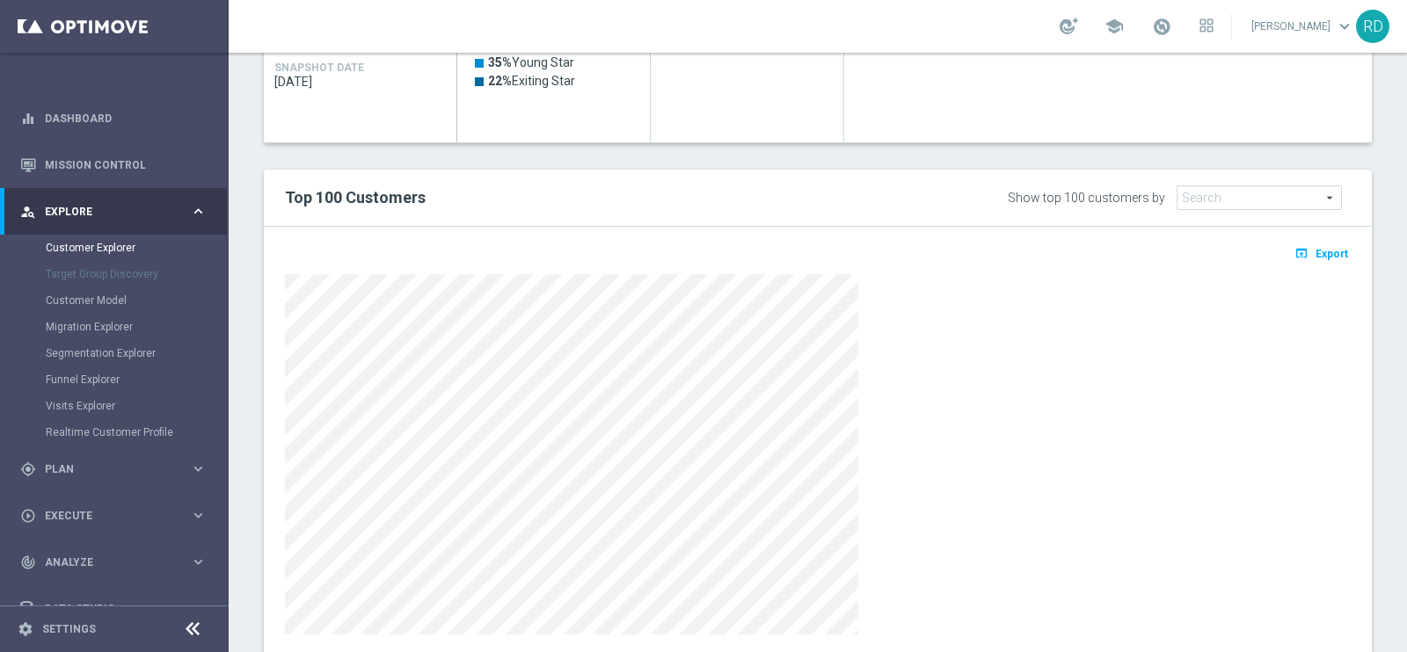
scroll to position [950, 0]
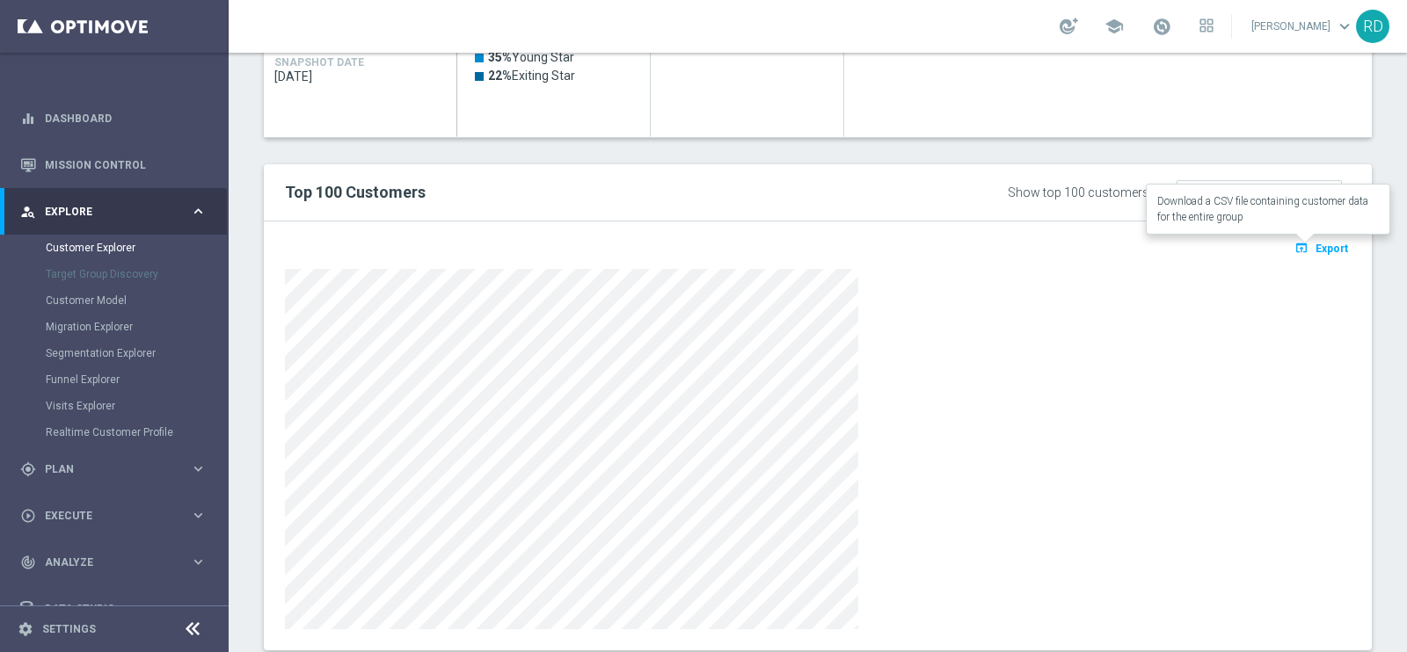
click at [1297, 249] on icon "open_in_browser" at bounding box center [1303, 248] width 18 height 14
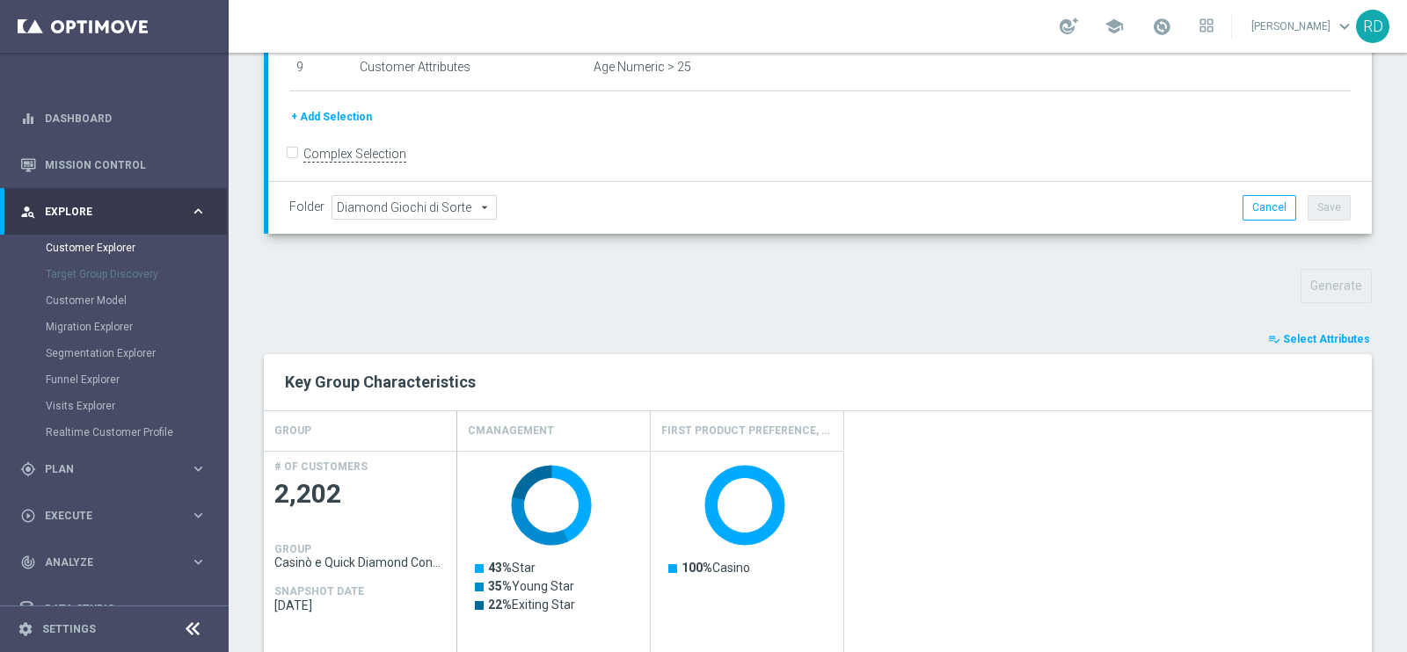
scroll to position [399, 0]
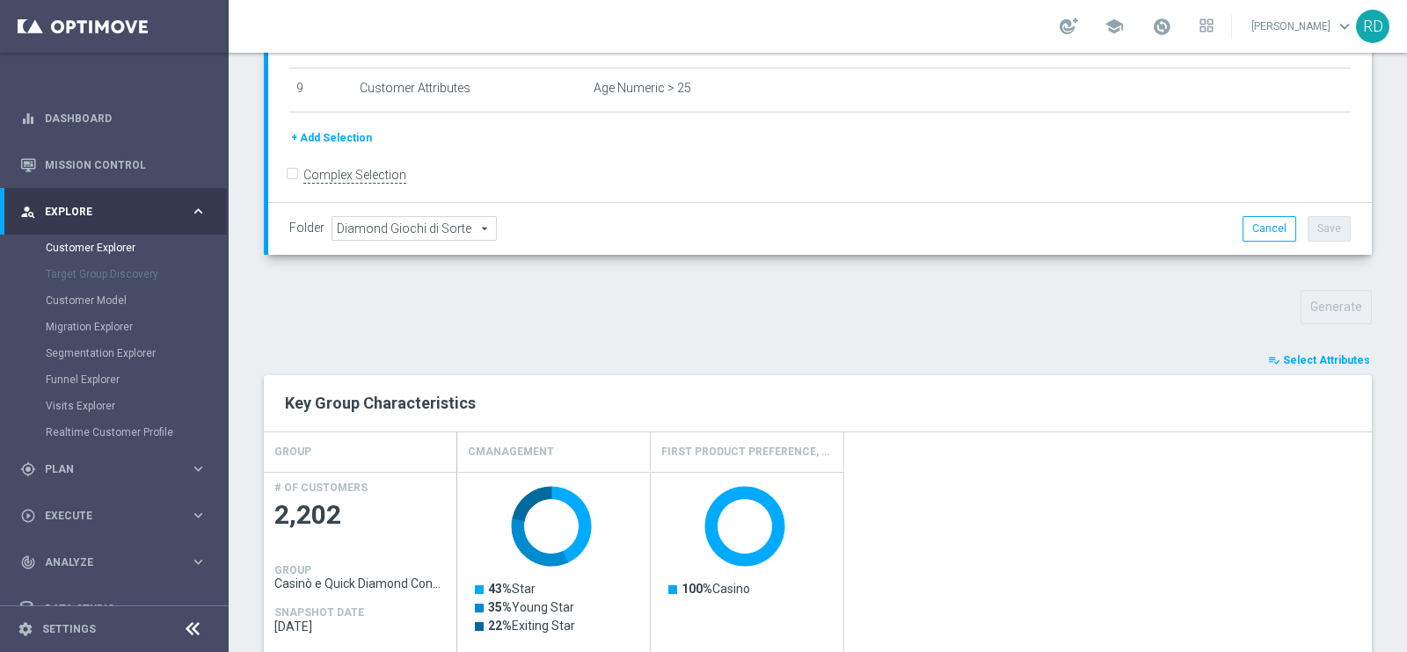
click at [1293, 354] on span "Select Attributes" at bounding box center [1326, 360] width 87 height 12
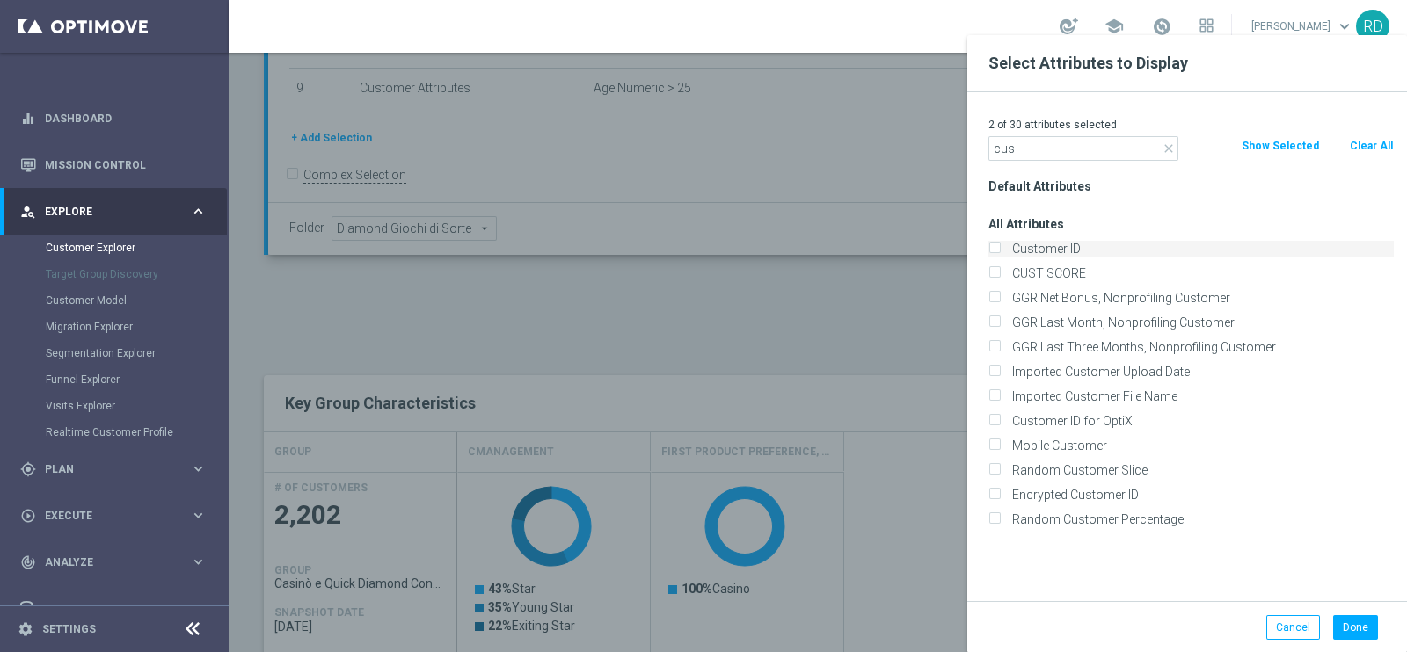
type input "cus"
click at [1134, 252] on label "Customer ID" at bounding box center [1200, 249] width 388 height 16
click at [1000, 252] on input "Customer ID" at bounding box center [993, 250] width 11 height 11
checkbox input "true"
click at [1364, 608] on div "Done Cancel" at bounding box center [1187, 627] width 440 height 52
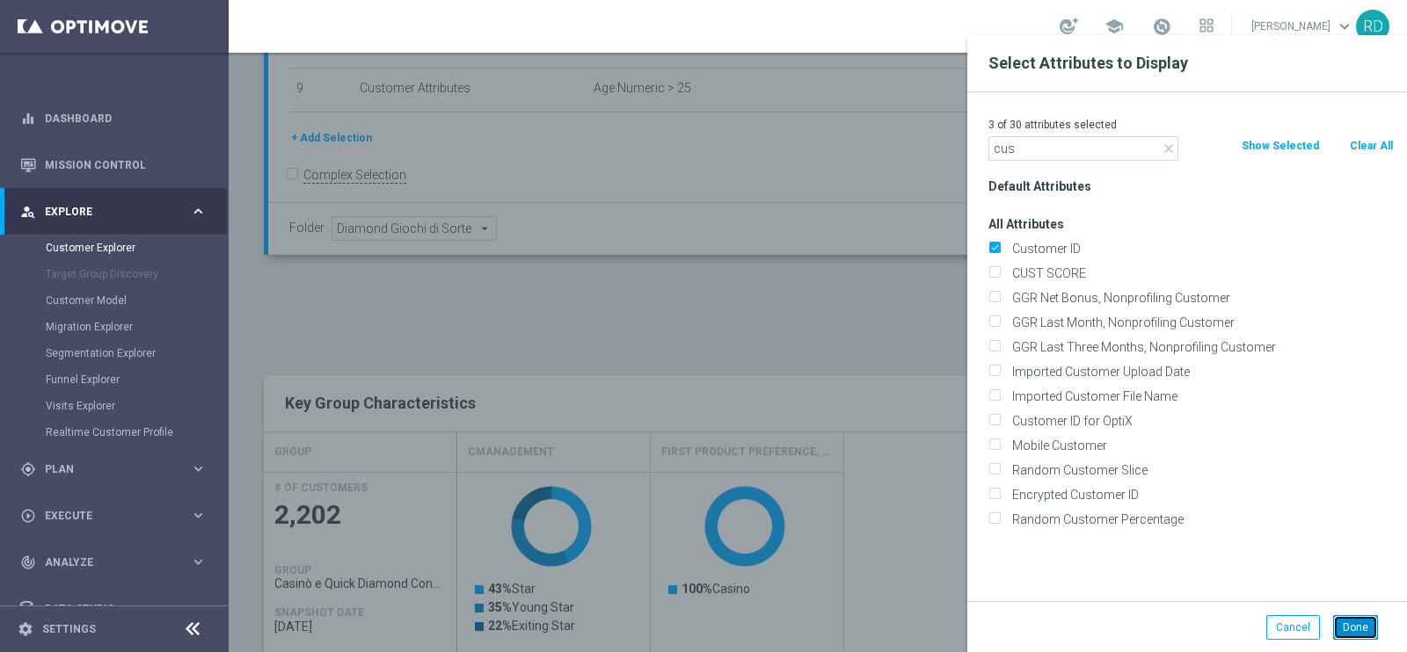
click at [1376, 621] on div "Done" at bounding box center [1353, 627] width 66 height 25
click at [1372, 632] on button "Done" at bounding box center [1355, 627] width 45 height 25
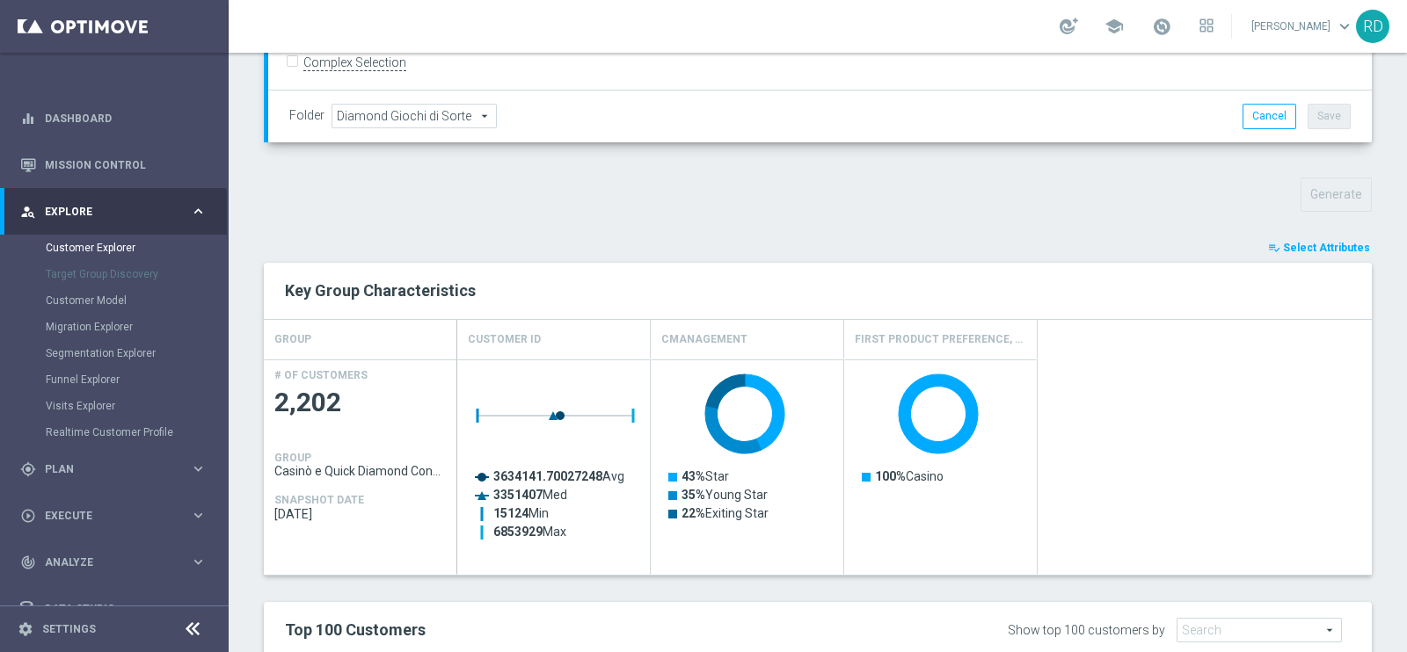
scroll to position [510, 0]
